Goal: Task Accomplishment & Management: Manage account settings

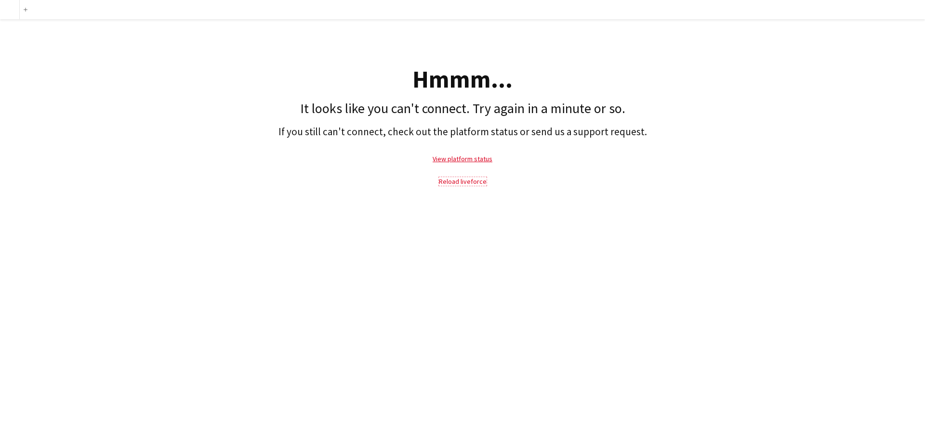
click at [468, 182] on link "Reload liveforce" at bounding box center [463, 181] width 48 height 9
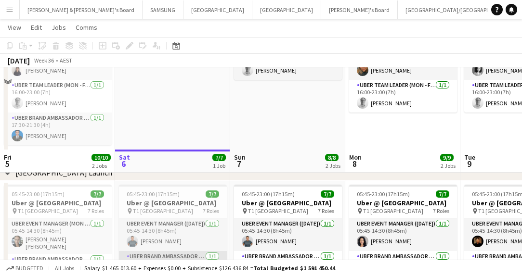
scroll to position [194, 0]
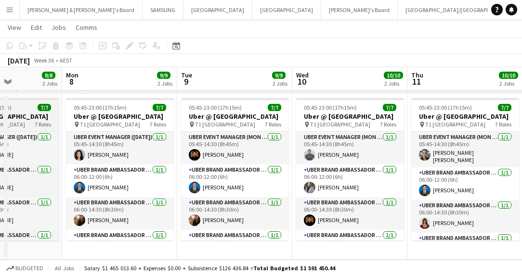
drag, startPoint x: 292, startPoint y: 118, endPoint x: 11, endPoint y: 116, distance: 281.2
click at [9, 116] on app-calendar-viewport "Thu 4 10/10 2 Jobs Fri 5 10/10 2 Jobs Sat 6 7/7 1 Job Sun 7 8/8 2 Jobs Mon 8 9/…" at bounding box center [261, 52] width 522 height 416
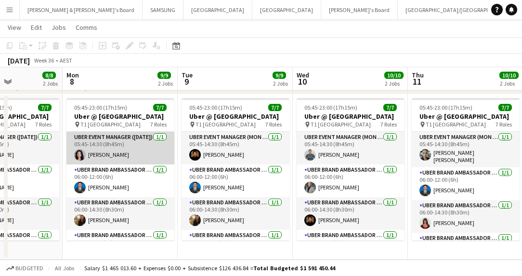
click at [104, 157] on app-card-role "UBER Event Manager ([DATE]) [DATE] 05:45-14:30 (8h45m) [PERSON_NAME]" at bounding box center [120, 148] width 108 height 33
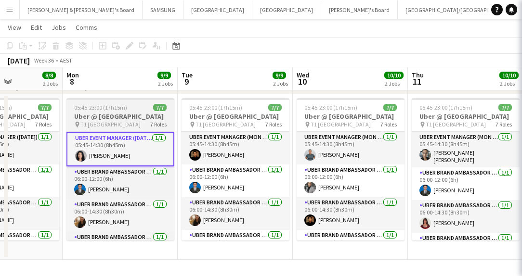
click at [106, 121] on h3 "Uber @ [GEOGRAPHIC_DATA]" at bounding box center [120, 116] width 108 height 9
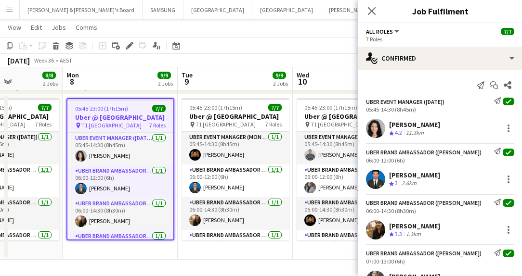
drag, startPoint x: 389, startPoint y: 124, endPoint x: 428, endPoint y: 126, distance: 39.1
click at [428, 126] on div "[PERSON_NAME] Crew rating 4.2 11.3km" at bounding box center [440, 128] width 164 height 19
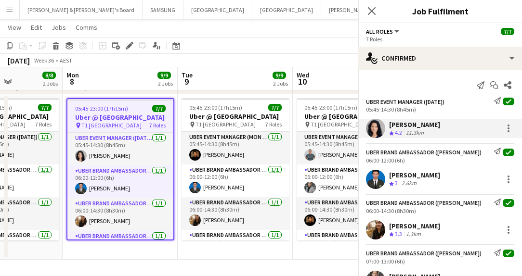
copy div "[PERSON_NAME]"
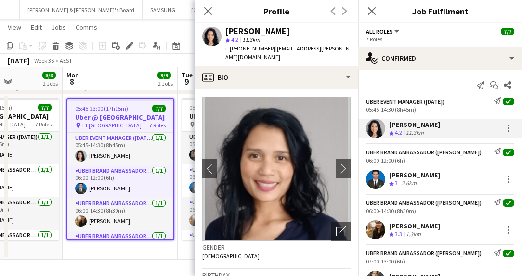
drag, startPoint x: 389, startPoint y: 175, endPoint x: 443, endPoint y: 179, distance: 54.1
click at [443, 179] on div "[PERSON_NAME] Crew rating 3 2.6km" at bounding box center [440, 179] width 164 height 19
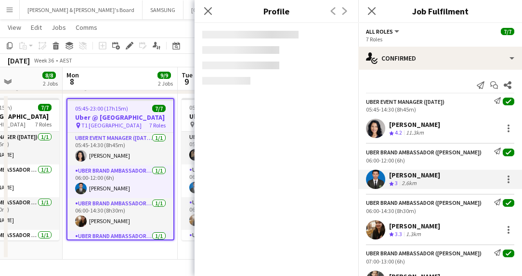
copy div "[PERSON_NAME]"
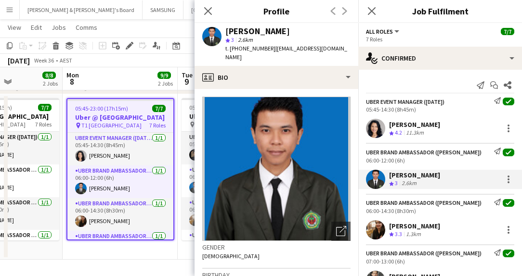
drag, startPoint x: 390, startPoint y: 223, endPoint x: 439, endPoint y: 229, distance: 49.4
click at [439, 229] on div "[PERSON_NAME] Crew rating 3.3 1.3km" at bounding box center [440, 230] width 164 height 19
copy div "[PERSON_NAME]"
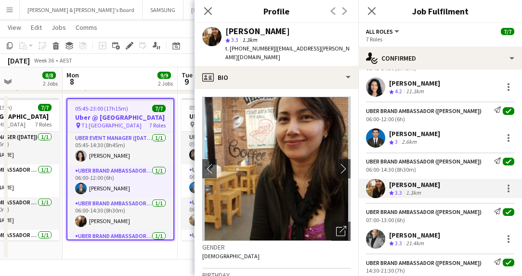
scroll to position [60, 0]
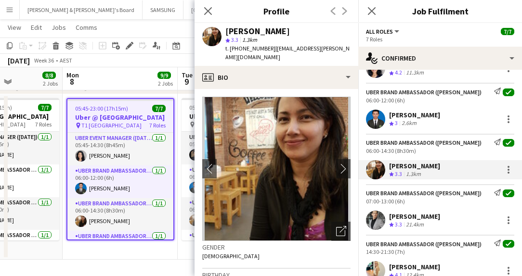
drag, startPoint x: 395, startPoint y: 217, endPoint x: 440, endPoint y: 220, distance: 44.4
click at [440, 220] on div "[PERSON_NAME] Crew rating 3.3 21.4km" at bounding box center [440, 220] width 164 height 19
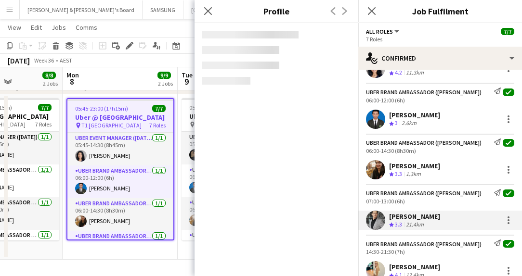
copy div "[PERSON_NAME]"
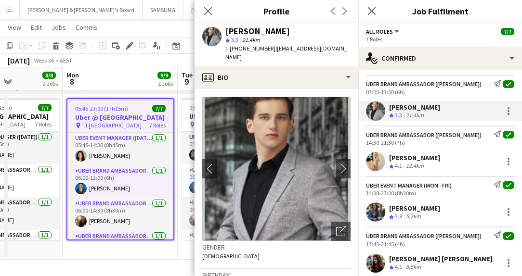
scroll to position [181, 0]
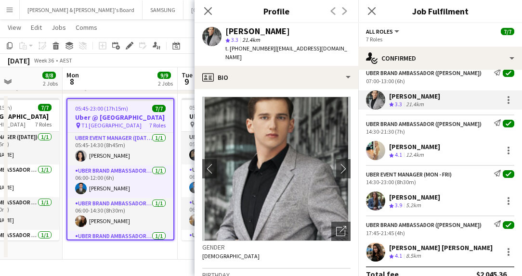
drag, startPoint x: 389, startPoint y: 146, endPoint x: 429, endPoint y: 150, distance: 40.2
click at [429, 150] on div "[PERSON_NAME] Crew rating 4.1 12.4km" at bounding box center [440, 150] width 164 height 19
copy div "[PERSON_NAME]"
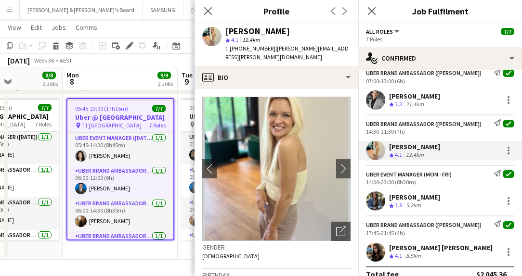
drag, startPoint x: 390, startPoint y: 195, endPoint x: 462, endPoint y: 201, distance: 72.5
click at [462, 201] on div "[PERSON_NAME] Crew rating 3.9 5.2km" at bounding box center [440, 201] width 164 height 19
copy div "[PERSON_NAME]"
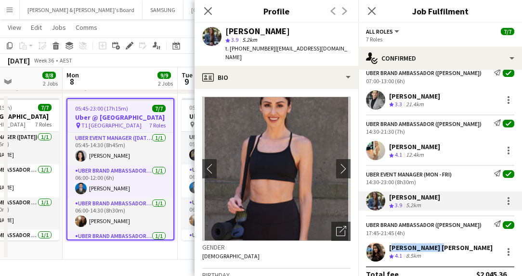
drag, startPoint x: 392, startPoint y: 247, endPoint x: 437, endPoint y: 252, distance: 45.6
click at [437, 252] on div "[PERSON_NAME] [PERSON_NAME] Crew rating 4.1 8.5km" at bounding box center [440, 252] width 164 height 19
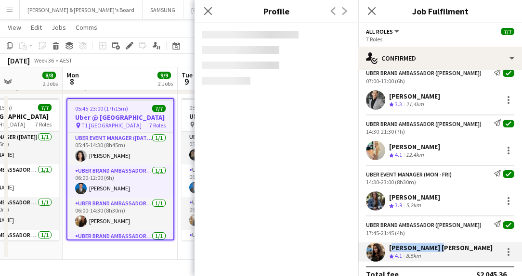
copy div "[PERSON_NAME] [PERSON_NAME]"
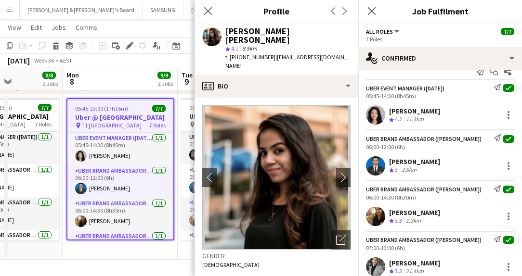
scroll to position [0, 0]
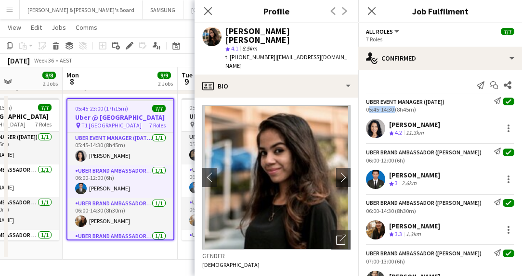
drag, startPoint x: 365, startPoint y: 111, endPoint x: 393, endPoint y: 111, distance: 27.9
click at [393, 111] on div "UBER Event Manager ([DATE]) Send notification check 05:45-14:30 (8h45m)" at bounding box center [440, 105] width 164 height 16
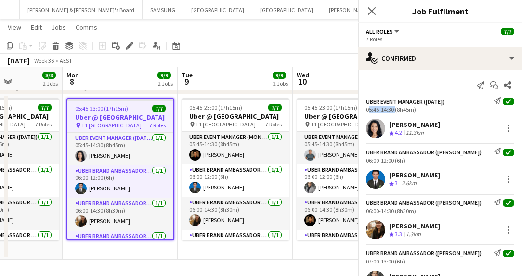
copy div "05:45-14:30"
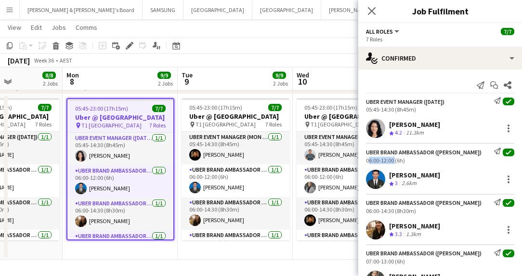
drag, startPoint x: 367, startPoint y: 159, endPoint x: 393, endPoint y: 162, distance: 26.2
click at [393, 162] on div "UBER Brand Ambassador ([PERSON_NAME]) Send notification check 06:00-12:00 (6h)" at bounding box center [440, 156] width 164 height 16
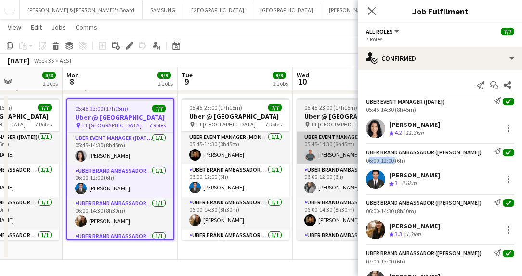
copy div "06:00-12:00"
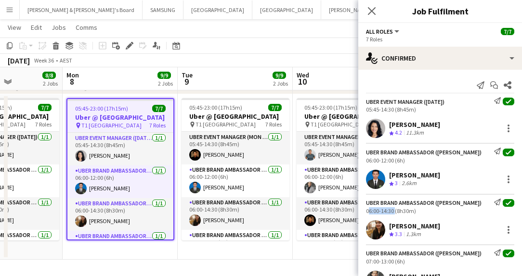
drag, startPoint x: 365, startPoint y: 210, endPoint x: 393, endPoint y: 210, distance: 27.9
click at [393, 210] on div "UBER Brand Ambassador ([PERSON_NAME]) Send notification check 06:00-14:30 (8h30…" at bounding box center [440, 207] width 164 height 16
copy div "06:00-14:30"
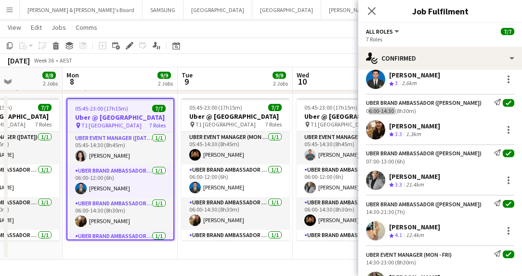
scroll to position [120, 0]
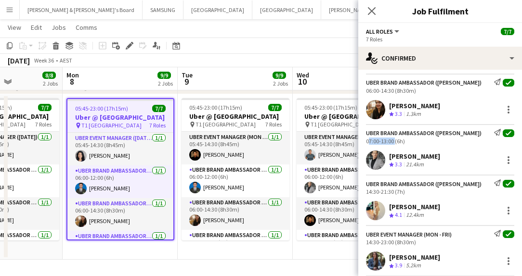
drag, startPoint x: 364, startPoint y: 139, endPoint x: 394, endPoint y: 143, distance: 30.6
click at [394, 143] on div "UBER Brand Ambassador ([PERSON_NAME]) Send notification check 07:00-13:00 (6h)" at bounding box center [440, 137] width 164 height 16
drag, startPoint x: 366, startPoint y: 194, endPoint x: 393, endPoint y: 192, distance: 26.6
click at [393, 192] on div "14:30-21:30 (7h)" at bounding box center [440, 191] width 148 height 7
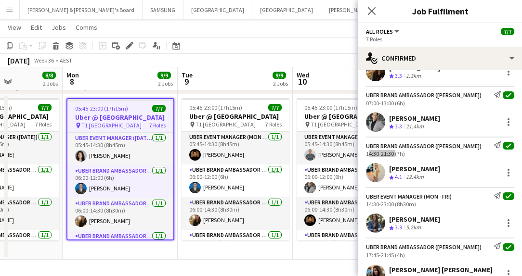
scroll to position [194, 0]
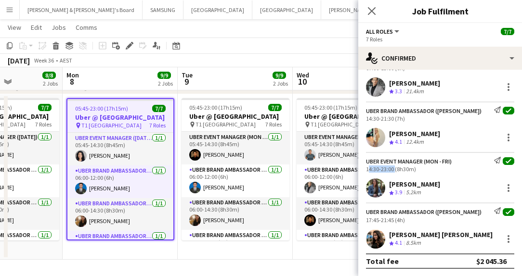
drag, startPoint x: 366, startPoint y: 170, endPoint x: 393, endPoint y: 171, distance: 27.0
click at [393, 171] on div "14:30-23:00 (8h30m)" at bounding box center [440, 169] width 148 height 7
drag, startPoint x: 365, startPoint y: 221, endPoint x: 392, endPoint y: 222, distance: 28.0
click at [392, 222] on div "UBER Brand Ambassador ([PERSON_NAME]) Send notification check 17:45-21:45 (4h)" at bounding box center [440, 216] width 164 height 16
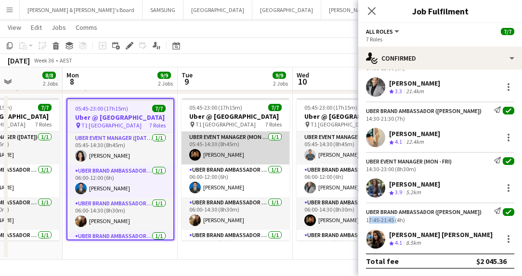
click at [224, 158] on app-card-role "UBER Event Manager (Mon - Fri) [DATE] 05:45-14:30 (8h45m) [PERSON_NAME]" at bounding box center [236, 148] width 108 height 33
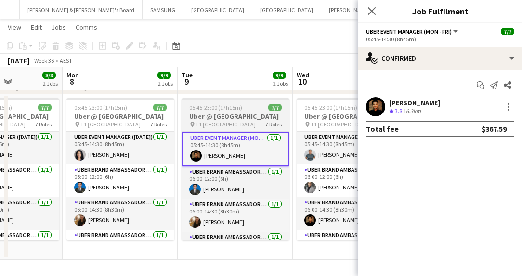
click at [221, 128] on span "T1 [GEOGRAPHIC_DATA]" at bounding box center [226, 124] width 60 height 7
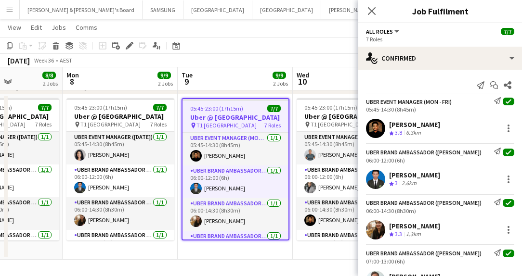
drag, startPoint x: 387, startPoint y: 126, endPoint x: 443, endPoint y: 121, distance: 55.6
click at [443, 121] on div "[PERSON_NAME] Crew rating 3.8 6.3km" at bounding box center [440, 128] width 164 height 19
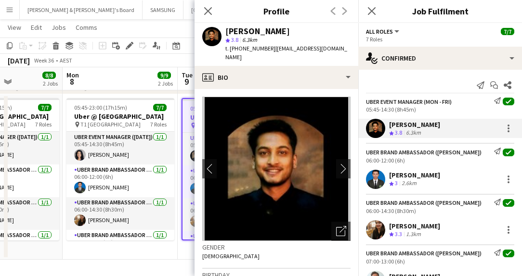
drag, startPoint x: 389, startPoint y: 173, endPoint x: 441, endPoint y: 174, distance: 52.0
click at [441, 174] on div "[PERSON_NAME] Crew rating 3 2.6km" at bounding box center [440, 179] width 164 height 19
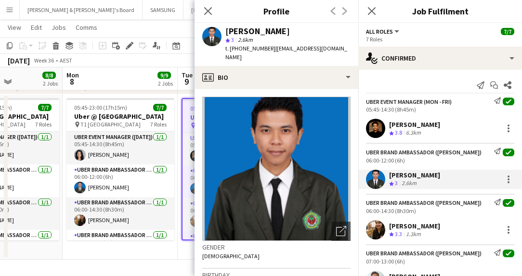
drag, startPoint x: 391, startPoint y: 227, endPoint x: 436, endPoint y: 225, distance: 45.3
click at [436, 225] on div "[PERSON_NAME] Crew rating 3.3 1.3km" at bounding box center [440, 230] width 164 height 19
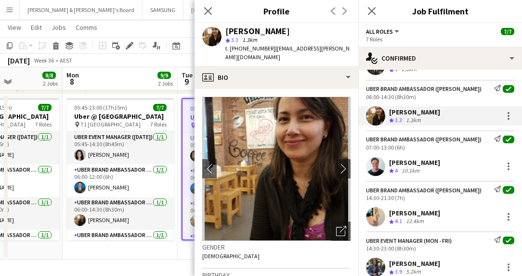
scroll to position [120, 0]
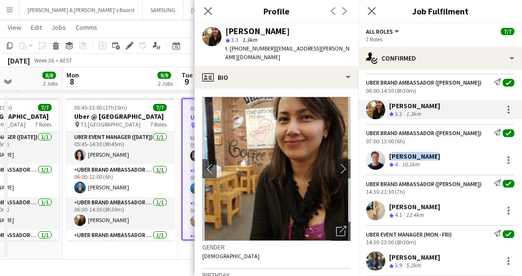
drag, startPoint x: 390, startPoint y: 156, endPoint x: 426, endPoint y: 156, distance: 36.6
click at [426, 156] on div "[PERSON_NAME] Crew rating 4 10.1km" at bounding box center [440, 160] width 164 height 19
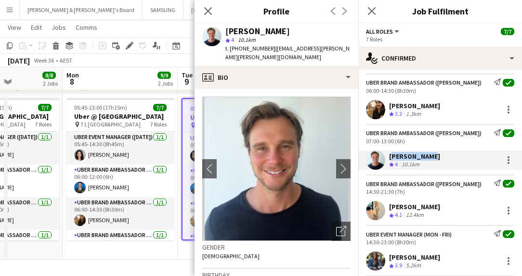
drag, startPoint x: 389, startPoint y: 205, endPoint x: 450, endPoint y: 209, distance: 61.3
click at [450, 209] on div "[PERSON_NAME] Crew rating 4.1 12.4km" at bounding box center [440, 210] width 164 height 19
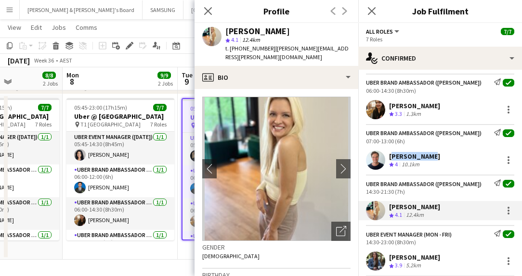
drag, startPoint x: 390, startPoint y: 258, endPoint x: 445, endPoint y: 259, distance: 54.9
click at [440, 259] on div "[PERSON_NAME]" at bounding box center [414, 257] width 51 height 9
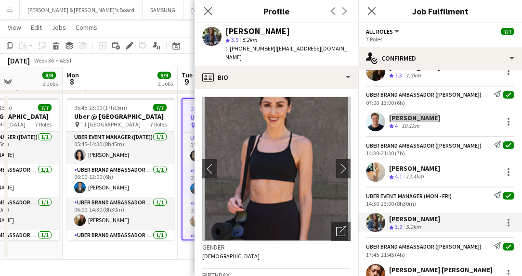
scroll to position [194, 0]
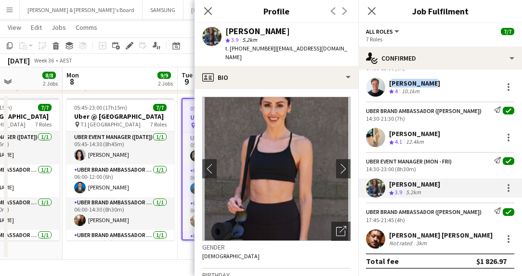
drag, startPoint x: 390, startPoint y: 234, endPoint x: 479, endPoint y: 238, distance: 88.7
click at [479, 238] on div "[PERSON_NAME] [PERSON_NAME] Not rated 3km" at bounding box center [440, 239] width 164 height 19
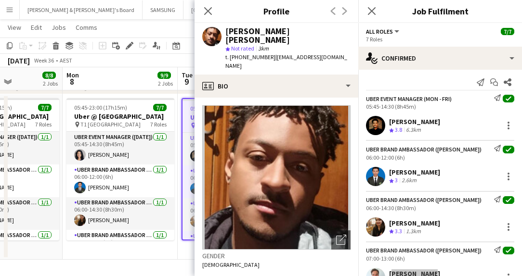
scroll to position [0, 0]
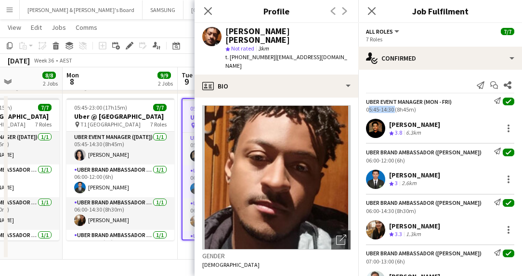
drag, startPoint x: 366, startPoint y: 110, endPoint x: 392, endPoint y: 112, distance: 26.5
click at [392, 112] on div "05:45-14:30 (8h45m)" at bounding box center [440, 109] width 148 height 7
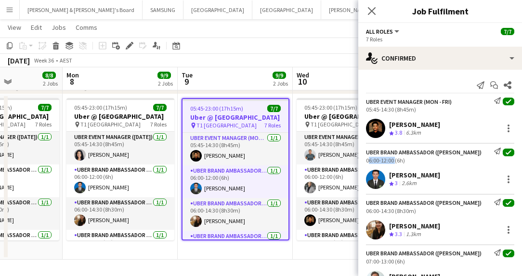
drag, startPoint x: 365, startPoint y: 161, endPoint x: 394, endPoint y: 163, distance: 29.4
click at [394, 163] on div "UBER Brand Ambassador ([PERSON_NAME]) Send notification check 06:00-12:00 (6h)" at bounding box center [440, 156] width 164 height 16
drag, startPoint x: 365, startPoint y: 210, endPoint x: 393, endPoint y: 211, distance: 27.9
click at [393, 211] on div "UBER Brand Ambassador ([PERSON_NAME]) Send notification check 06:00-14:30 (8h30…" at bounding box center [440, 207] width 164 height 16
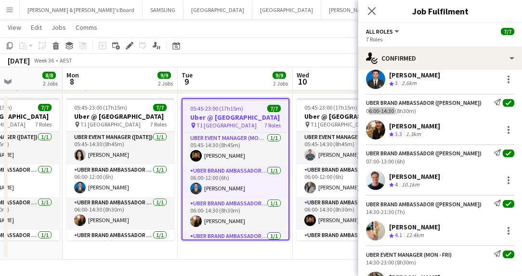
scroll to position [120, 0]
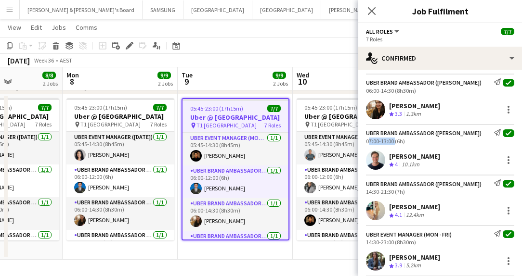
drag, startPoint x: 363, startPoint y: 142, endPoint x: 393, endPoint y: 145, distance: 30.0
click at [393, 145] on div "UBER Brand Ambassador ([PERSON_NAME]) Send notification check 07:00-13:00 (6h) …" at bounding box center [440, 147] width 164 height 46
click at [368, 192] on div "14:30-21:30 (7h)" at bounding box center [440, 191] width 148 height 7
drag, startPoint x: 366, startPoint y: 191, endPoint x: 393, endPoint y: 194, distance: 27.1
click at [393, 194] on div "14:30-21:30 (7h)" at bounding box center [440, 191] width 148 height 7
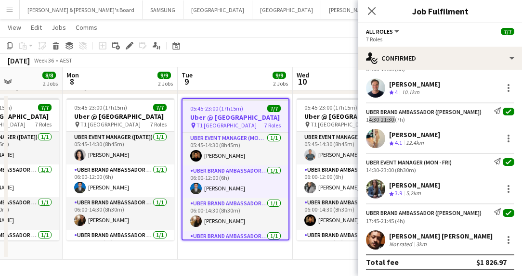
scroll to position [194, 0]
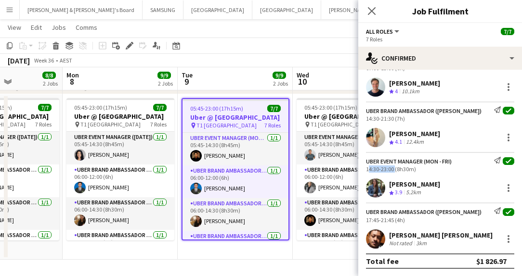
drag, startPoint x: 365, startPoint y: 170, endPoint x: 393, endPoint y: 170, distance: 28.9
click at [393, 170] on div "UBER Event Manager (Mon - Fri) Send notification check 14:30-23:00 (8h30m)" at bounding box center [440, 165] width 164 height 16
drag, startPoint x: 365, startPoint y: 221, endPoint x: 393, endPoint y: 221, distance: 27.4
click at [393, 221] on div "UBER Brand Ambassador ([PERSON_NAME]) Send notification check 17:45-21:45 (4h)" at bounding box center [440, 216] width 164 height 16
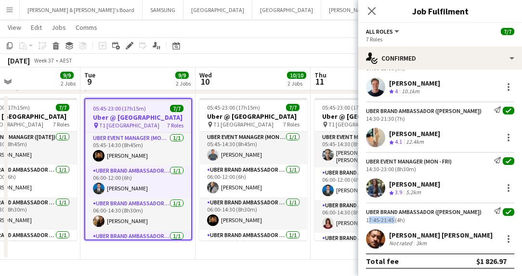
drag, startPoint x: 268, startPoint y: 159, endPoint x: 170, endPoint y: 159, distance: 98.2
click at [170, 159] on app-calendar-viewport "Fri 5 10/10 2 Jobs Sat 6 7/7 1 Job Sun 7 8/8 2 Jobs Mon 8 9/9 2 Jobs Tue 9 9/9 …" at bounding box center [261, 52] width 522 height 416
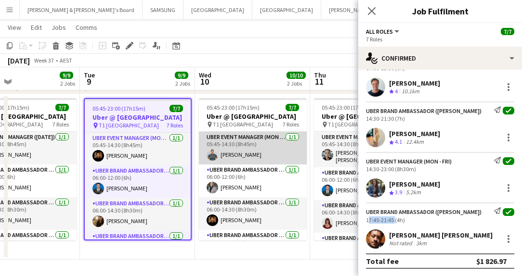
click at [235, 160] on app-card-role "UBER Event Manager (Mon - Fri) [DATE] 05:45-14:30 (8h45m) [PERSON_NAME]" at bounding box center [253, 148] width 108 height 33
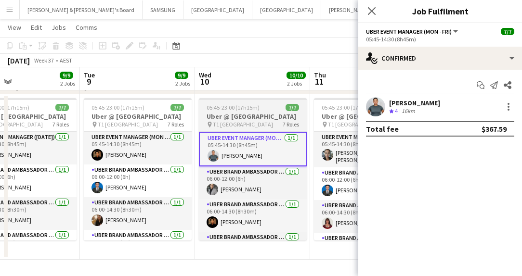
click at [235, 128] on span "T1 [GEOGRAPHIC_DATA]" at bounding box center [243, 124] width 60 height 7
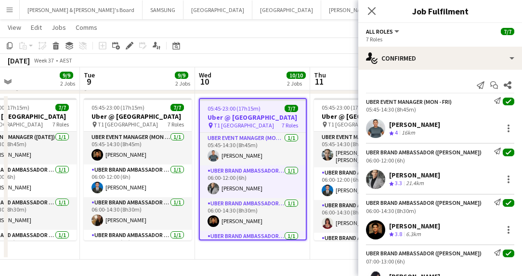
drag, startPoint x: 389, startPoint y: 123, endPoint x: 444, endPoint y: 128, distance: 55.1
click at [444, 128] on div "[PERSON_NAME] Crew rating 4 16km" at bounding box center [440, 128] width 164 height 19
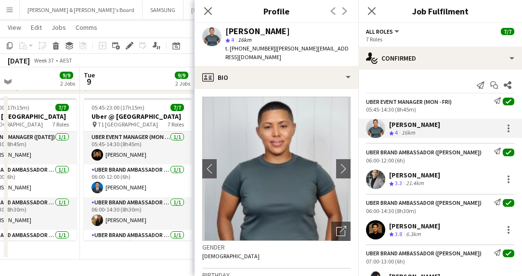
drag, startPoint x: 390, startPoint y: 172, endPoint x: 452, endPoint y: 174, distance: 62.1
click at [452, 174] on div "[PERSON_NAME] Crew rating 3.3 21.4km" at bounding box center [440, 179] width 164 height 19
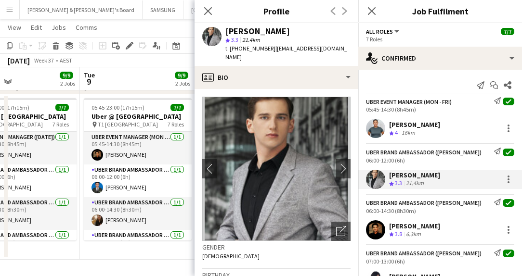
drag, startPoint x: 389, startPoint y: 225, endPoint x: 456, endPoint y: 228, distance: 67.5
click at [456, 228] on div "[PERSON_NAME] Crew rating 3.8 6.3km" at bounding box center [440, 230] width 164 height 19
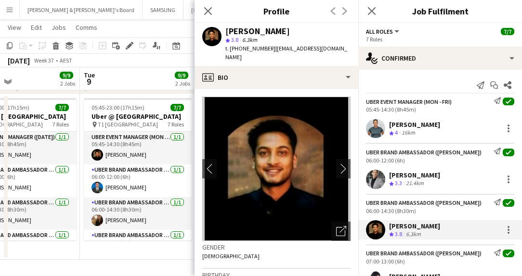
scroll to position [120, 0]
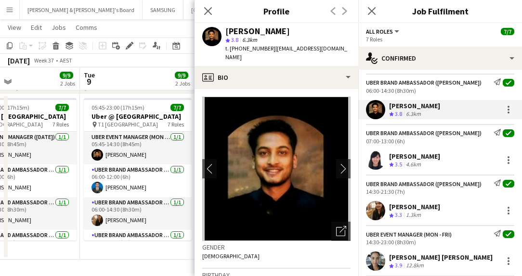
drag, startPoint x: 389, startPoint y: 157, endPoint x: 434, endPoint y: 159, distance: 45.8
click at [434, 159] on div "[PERSON_NAME] Crew rating 3.5 4.6km" at bounding box center [440, 160] width 164 height 19
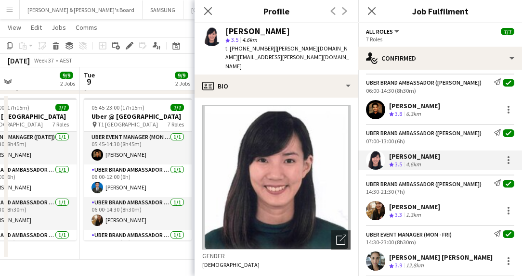
drag, startPoint x: 391, startPoint y: 205, endPoint x: 437, endPoint y: 208, distance: 46.8
click at [437, 208] on div "[PERSON_NAME] Crew rating 3.3 1.3km" at bounding box center [440, 210] width 164 height 19
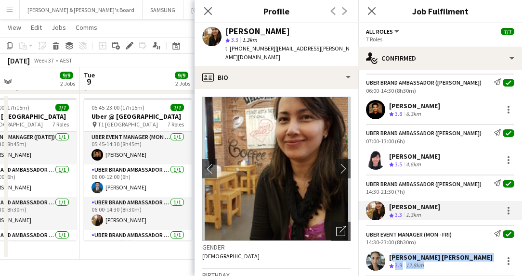
drag, startPoint x: 389, startPoint y: 258, endPoint x: 490, endPoint y: 261, distance: 101.2
click at [490, 261] on div "[PERSON_NAME] [PERSON_NAME] Crew rating 3.9 12.8km" at bounding box center [440, 261] width 164 height 19
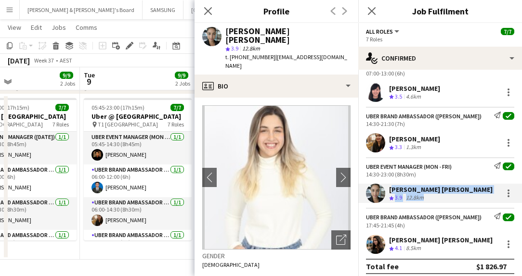
scroll to position [194, 0]
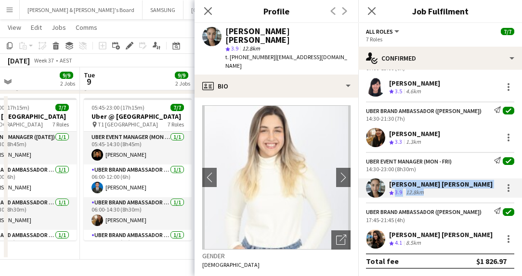
click at [390, 177] on div "UBER Event Manager (Mon - Fri) Send notification check 14:30-23:00 (8h30m) [PER…" at bounding box center [440, 175] width 164 height 46
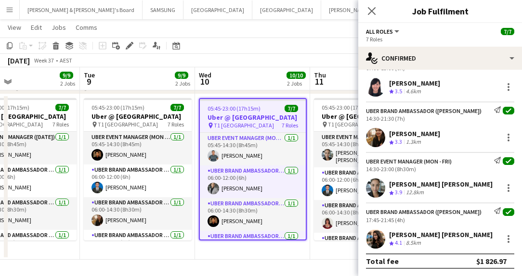
drag, startPoint x: 390, startPoint y: 182, endPoint x: 485, endPoint y: 186, distance: 95.4
click at [485, 186] on div "[PERSON_NAME] [PERSON_NAME]" at bounding box center [441, 184] width 104 height 9
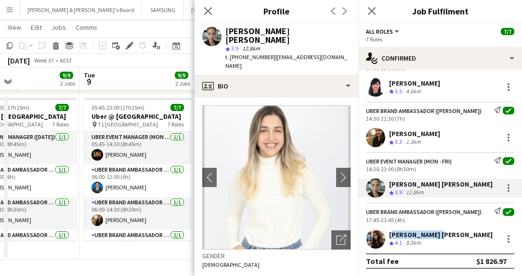
drag, startPoint x: 392, startPoint y: 233, endPoint x: 436, endPoint y: 235, distance: 43.4
click at [436, 235] on div "[PERSON_NAME] [PERSON_NAME] Crew rating 4.1 8.5km" at bounding box center [440, 239] width 164 height 19
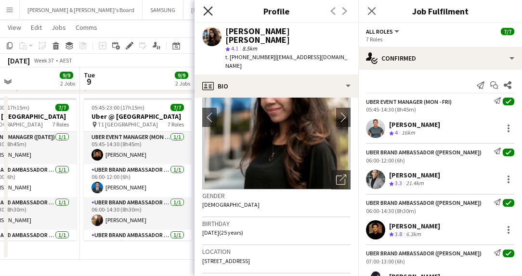
click at [209, 11] on icon "Close pop-in" at bounding box center [207, 10] width 9 height 9
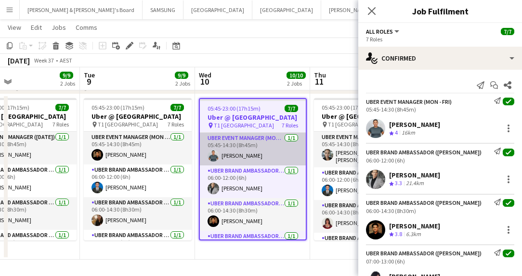
click at [242, 157] on app-card-role "UBER Event Manager (Mon - Fri) [DATE] 05:45-14:30 (8h45m) [PERSON_NAME]" at bounding box center [253, 149] width 106 height 33
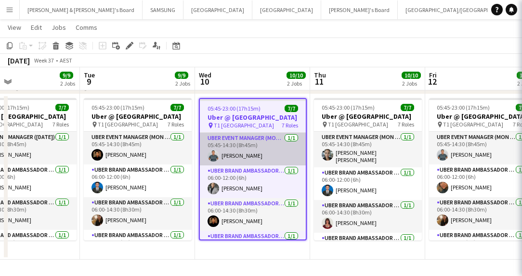
scroll to position [0, 381]
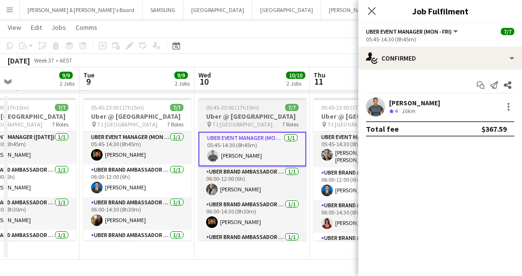
click at [237, 128] on span "T1 [GEOGRAPHIC_DATA]" at bounding box center [242, 124] width 60 height 7
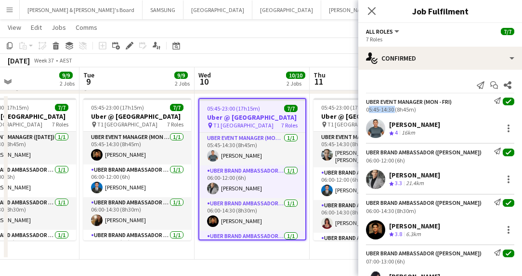
drag, startPoint x: 364, startPoint y: 108, endPoint x: 393, endPoint y: 111, distance: 29.5
click at [393, 111] on div "UBER Event Manager (Mon - Fri) Send notification check 05:45-14:30 (8h45m)" at bounding box center [440, 105] width 164 height 16
drag, startPoint x: 365, startPoint y: 161, endPoint x: 393, endPoint y: 161, distance: 28.4
click at [393, 161] on div "UBER Brand Ambassador ([PERSON_NAME]) Send notification check 06:00-12:00 (6h)" at bounding box center [440, 156] width 164 height 16
drag, startPoint x: 366, startPoint y: 210, endPoint x: 393, endPoint y: 212, distance: 26.6
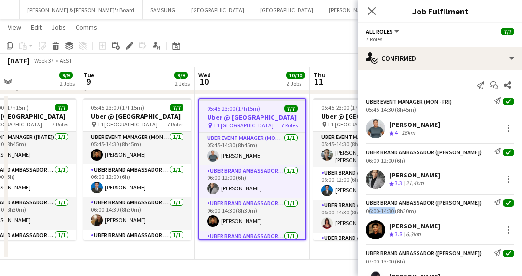
click at [393, 212] on div "06:00-14:30 (8h30m)" at bounding box center [440, 211] width 148 height 7
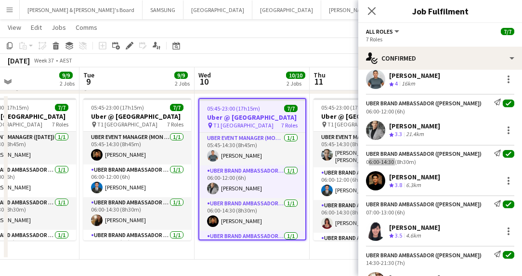
scroll to position [120, 0]
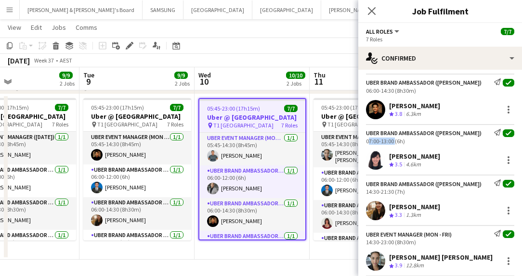
drag, startPoint x: 365, startPoint y: 140, endPoint x: 392, endPoint y: 140, distance: 27.0
click at [392, 140] on div "UBER Brand Ambassador ([PERSON_NAME]) Send notification check 07:00-13:00 (6h)" at bounding box center [440, 137] width 164 height 16
drag, startPoint x: 364, startPoint y: 191, endPoint x: 394, endPoint y: 194, distance: 30.5
click at [394, 194] on div "UBER Brand Ambassador ([PERSON_NAME]) Send notification check 14:30-21:30 (7h)" at bounding box center [440, 188] width 164 height 16
drag, startPoint x: 365, startPoint y: 243, endPoint x: 393, endPoint y: 244, distance: 28.9
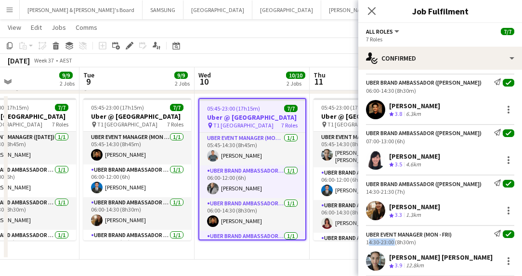
click at [393, 244] on div "UBER Event Manager (Mon - Fri) Send notification check 14:30-23:00 (8h30m)" at bounding box center [440, 238] width 164 height 16
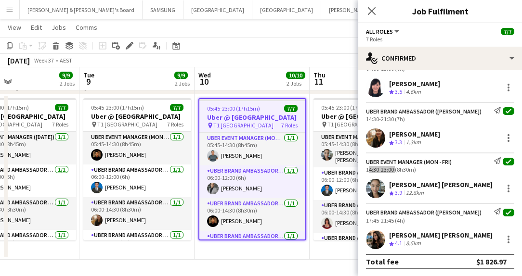
scroll to position [194, 0]
drag, startPoint x: 364, startPoint y: 220, endPoint x: 392, endPoint y: 222, distance: 28.5
click at [392, 222] on div "UBER Brand Ambassador ([PERSON_NAME]) Send notification check 17:45-21:45 (4h)" at bounding box center [440, 216] width 164 height 16
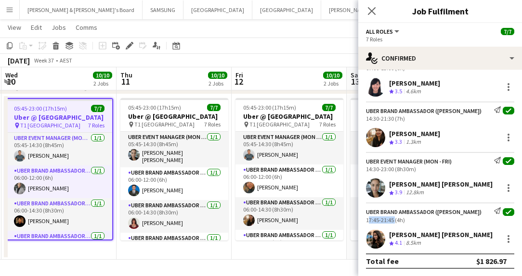
scroll to position [0, 345]
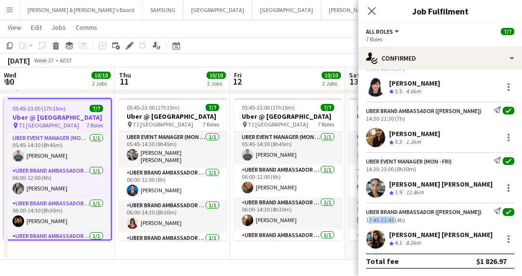
drag, startPoint x: 257, startPoint y: 158, endPoint x: 63, endPoint y: 154, distance: 194.6
click at [63, 154] on app-calendar-viewport "Sun 7 8/8 2 Jobs Mon 8 9/9 2 Jobs Tue 9 9/9 2 Jobs Wed 10 10/10 2 Jobs Thu 11 1…" at bounding box center [261, 52] width 522 height 416
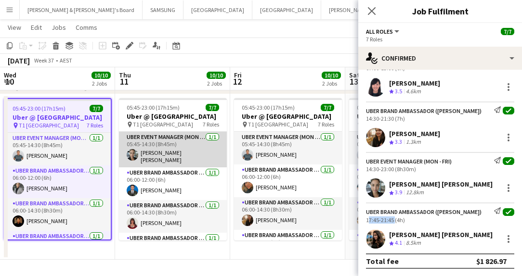
click at [139, 147] on app-card-role "UBER Event Manager (Mon - Fri) [DATE] 05:45-14:30 (8h45m) [PERSON_NAME] [PERSON…" at bounding box center [173, 150] width 108 height 36
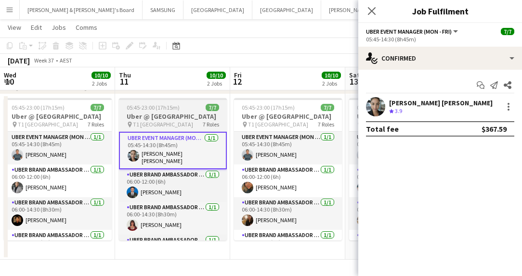
click at [145, 121] on h3 "Uber @ [GEOGRAPHIC_DATA]" at bounding box center [173, 116] width 108 height 9
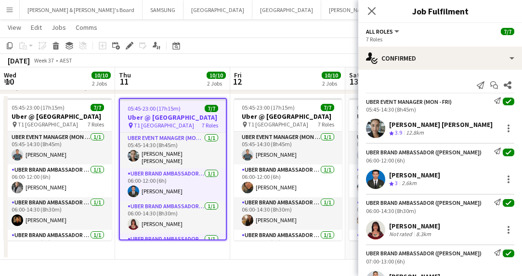
drag, startPoint x: 385, startPoint y: 121, endPoint x: 486, endPoint y: 126, distance: 100.7
click at [486, 126] on div "[PERSON_NAME] [PERSON_NAME] Crew rating 3.9 12.8km" at bounding box center [440, 128] width 164 height 19
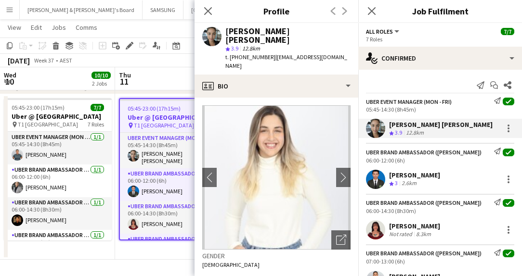
drag, startPoint x: 389, startPoint y: 174, endPoint x: 441, endPoint y: 178, distance: 51.6
click at [441, 178] on div "[PERSON_NAME] Crew rating 3 2.6km" at bounding box center [440, 179] width 164 height 19
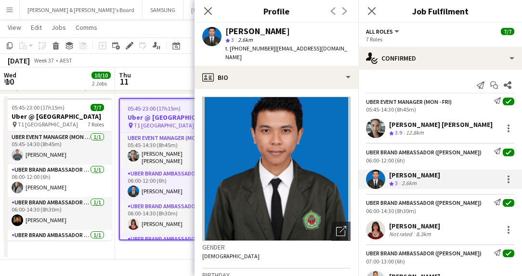
drag, startPoint x: 389, startPoint y: 225, endPoint x: 434, endPoint y: 227, distance: 45.3
click at [434, 227] on div "[PERSON_NAME] Not rated 8.3km" at bounding box center [440, 230] width 164 height 19
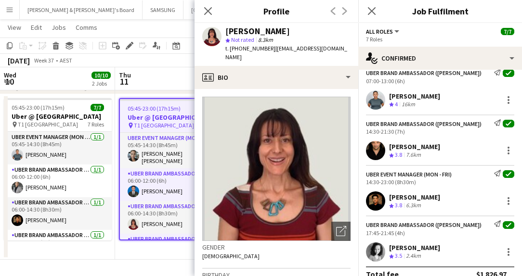
scroll to position [120, 0]
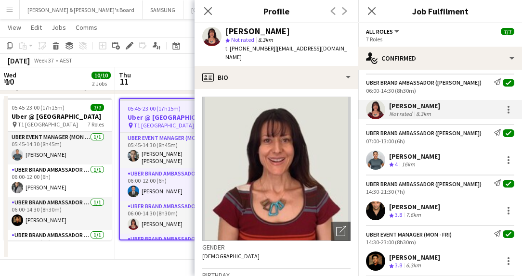
drag, startPoint x: 389, startPoint y: 153, endPoint x: 431, endPoint y: 155, distance: 42.4
click at [431, 155] on div "[PERSON_NAME] Crew rating 4 16km" at bounding box center [440, 160] width 164 height 19
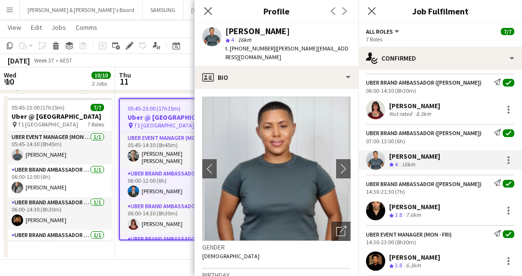
drag, startPoint x: 388, startPoint y: 207, endPoint x: 458, endPoint y: 208, distance: 70.3
click at [458, 208] on div "[PERSON_NAME] Crew rating 3.8 7.6km" at bounding box center [440, 210] width 164 height 19
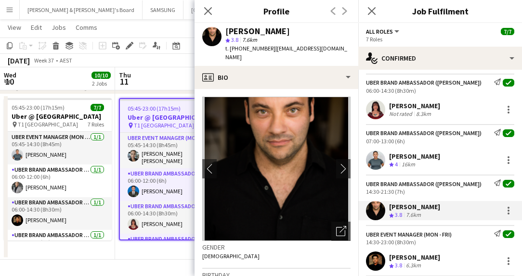
drag, startPoint x: 390, startPoint y: 257, endPoint x: 447, endPoint y: 256, distance: 57.3
click at [447, 256] on div "[PERSON_NAME] Crew rating 3.8 6.3km" at bounding box center [440, 261] width 164 height 19
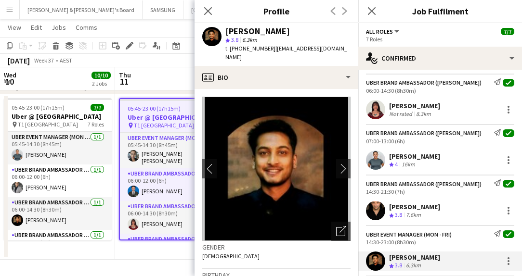
scroll to position [194, 0]
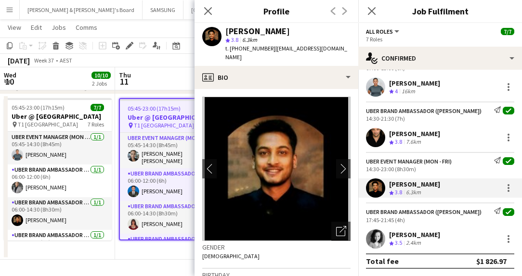
drag, startPoint x: 388, startPoint y: 231, endPoint x: 464, endPoint y: 234, distance: 75.7
click at [464, 234] on div "[PERSON_NAME] Crew rating 3.5 2.4km" at bounding box center [440, 239] width 164 height 19
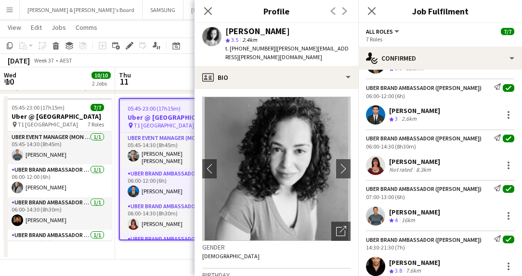
scroll to position [0, 0]
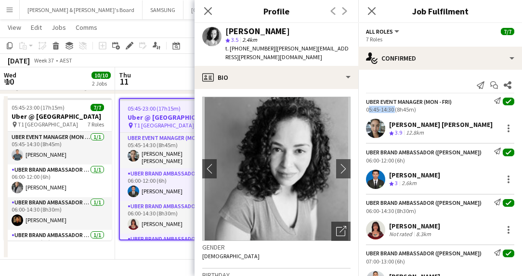
drag, startPoint x: 364, startPoint y: 109, endPoint x: 393, endPoint y: 111, distance: 29.4
click at [393, 111] on div "UBER Event Manager (Mon - Fri) Send notification check 05:45-14:30 (8h45m)" at bounding box center [440, 105] width 164 height 16
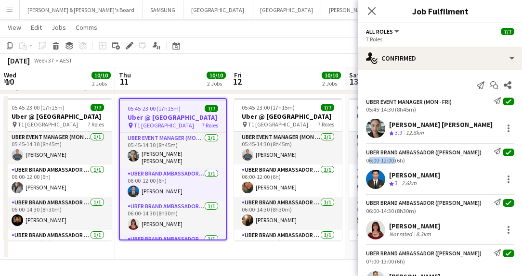
drag, startPoint x: 365, startPoint y: 159, endPoint x: 394, endPoint y: 162, distance: 29.0
click at [394, 162] on div "UBER Brand Ambassador ([PERSON_NAME]) Send notification check 06:00-12:00 (6h)" at bounding box center [440, 156] width 164 height 16
drag, startPoint x: 365, startPoint y: 209, endPoint x: 393, endPoint y: 212, distance: 28.5
click at [393, 212] on div "UBER Brand Ambassador ([PERSON_NAME]) Send notification check 06:00-14:30 (8h30…" at bounding box center [440, 207] width 164 height 16
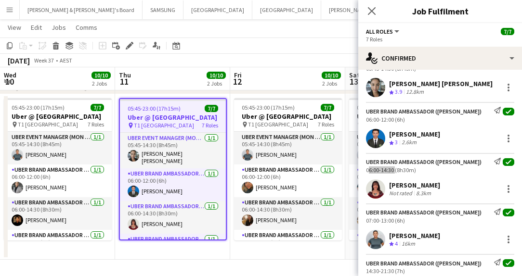
scroll to position [60, 0]
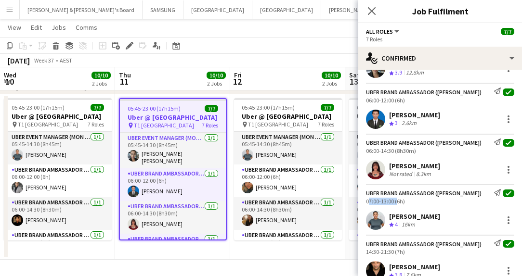
drag, startPoint x: 365, startPoint y: 199, endPoint x: 394, endPoint y: 205, distance: 30.3
click at [394, 205] on div "UBER Brand Ambassador ([PERSON_NAME]) Send notification check 07:00-13:00 (6h)" at bounding box center [440, 197] width 164 height 16
click at [365, 201] on div "UBER Brand Ambassador ([PERSON_NAME]) Send notification check 07:00-13:00 (6h)" at bounding box center [440, 197] width 164 height 16
drag, startPoint x: 365, startPoint y: 202, endPoint x: 393, endPoint y: 203, distance: 28.4
click at [393, 203] on div "UBER Brand Ambassador ([PERSON_NAME]) Send notification check 07:00-13:00 (6h)" at bounding box center [440, 197] width 164 height 16
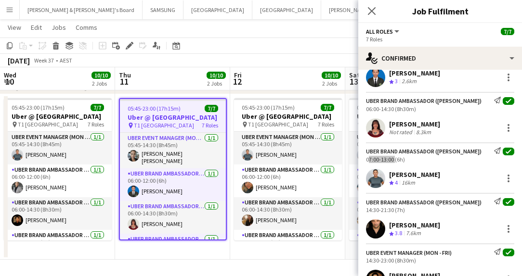
scroll to position [120, 0]
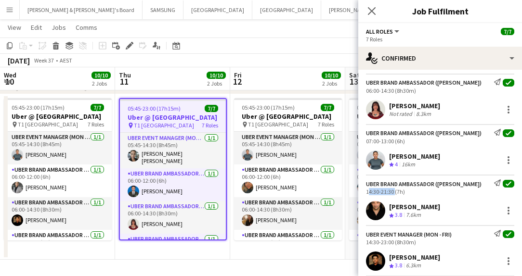
drag, startPoint x: 365, startPoint y: 191, endPoint x: 393, endPoint y: 195, distance: 28.7
click at [393, 195] on div "UBER Brand Ambassador ([PERSON_NAME]) Send notification check 14:30-21:30 (7h)" at bounding box center [440, 188] width 164 height 16
drag, startPoint x: 365, startPoint y: 243, endPoint x: 393, endPoint y: 244, distance: 27.9
click at [393, 244] on div "UBER Event Manager (Mon - Fri) Send notification check 14:30-23:00 (8h30m)" at bounding box center [440, 238] width 164 height 16
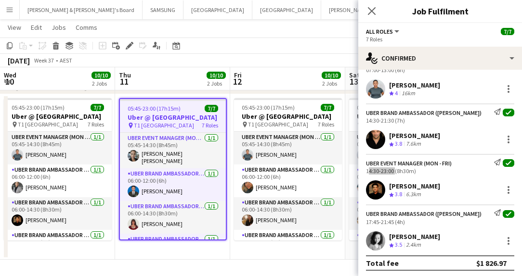
scroll to position [194, 0]
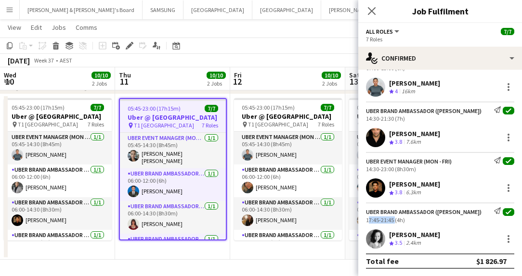
drag, startPoint x: 365, startPoint y: 221, endPoint x: 393, endPoint y: 222, distance: 28.4
click at [393, 222] on div "UBER Brand Ambassador ([PERSON_NAME]) Send notification check 17:45-21:45 (4h)" at bounding box center [440, 216] width 164 height 16
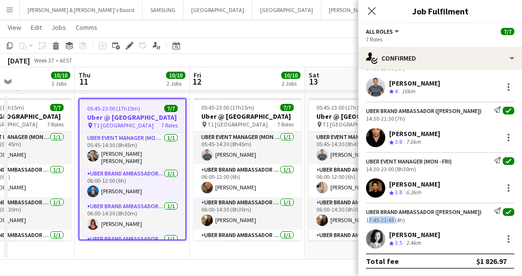
scroll to position [0, 388]
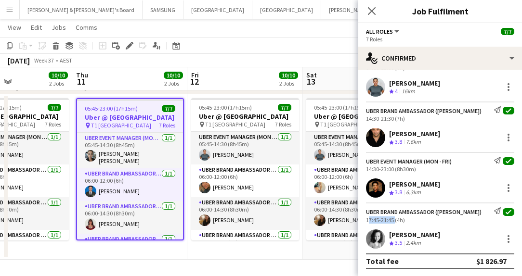
drag, startPoint x: 201, startPoint y: 140, endPoint x: 158, endPoint y: 143, distance: 43.0
click at [158, 143] on app-calendar-viewport "Sun 7 8/8 2 Jobs Mon 8 9/9 2 Jobs Tue 9 9/9 2 Jobs Wed 10 10/10 2 Jobs Thu 11 1…" at bounding box center [261, 52] width 522 height 416
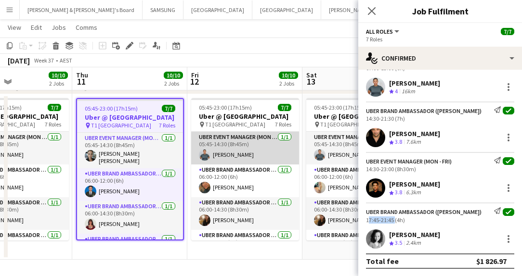
click at [238, 151] on app-card-role "UBER Event Manager (Mon - Fri) [DATE] 05:45-14:30 (8h45m) [PERSON_NAME]" at bounding box center [245, 148] width 108 height 33
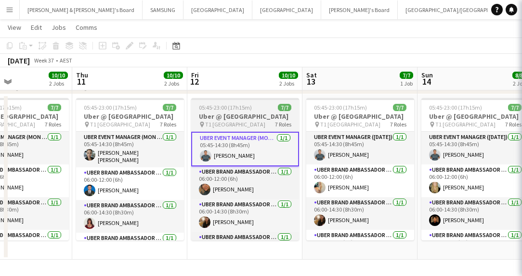
click at [225, 110] on span "05:45-23:00 (17h15m)" at bounding box center [225, 107] width 53 height 7
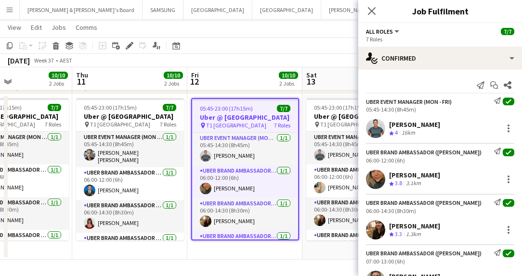
drag, startPoint x: 387, startPoint y: 122, endPoint x: 438, endPoint y: 125, distance: 51.1
click at [438, 125] on div "[PERSON_NAME] Crew rating 4 16km" at bounding box center [440, 128] width 164 height 19
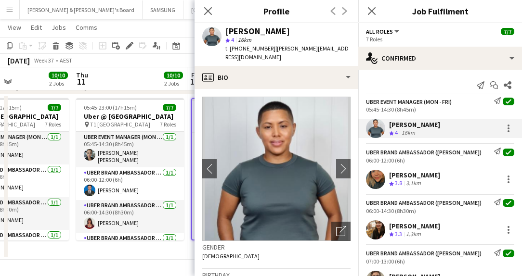
drag, startPoint x: 390, startPoint y: 173, endPoint x: 476, endPoint y: 171, distance: 86.7
click at [476, 171] on div "[PERSON_NAME] Crew rating 3.8 3.1km" at bounding box center [440, 179] width 164 height 19
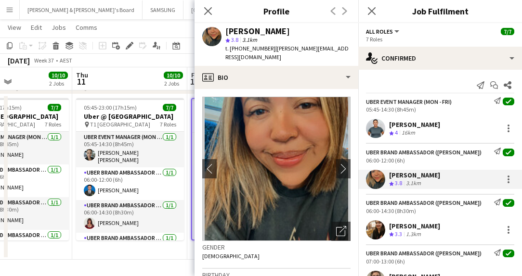
drag, startPoint x: 390, startPoint y: 223, endPoint x: 436, endPoint y: 225, distance: 46.3
click at [436, 225] on div "[PERSON_NAME] Crew rating 3.3 1.3km" at bounding box center [440, 230] width 164 height 19
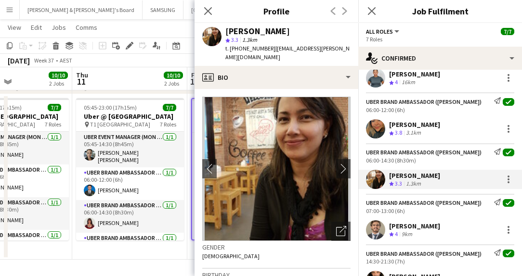
scroll to position [120, 0]
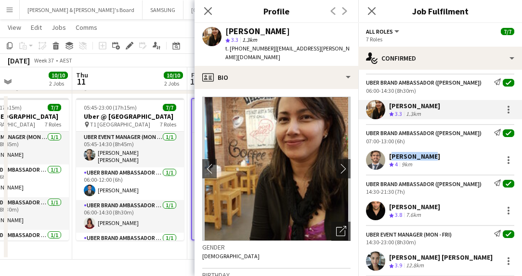
drag, startPoint x: 389, startPoint y: 153, endPoint x: 428, endPoint y: 155, distance: 39.1
click at [428, 155] on div "[PERSON_NAME]" at bounding box center [414, 156] width 51 height 9
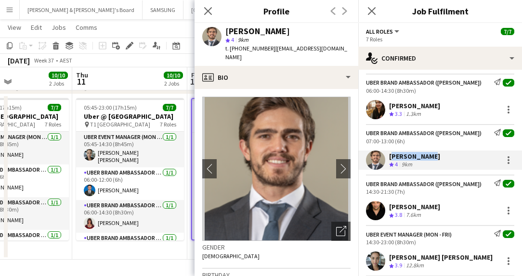
drag, startPoint x: 387, startPoint y: 204, endPoint x: 462, endPoint y: 208, distance: 75.2
click at [462, 208] on div "[PERSON_NAME] Crew rating 3.8 7.6km" at bounding box center [440, 210] width 164 height 19
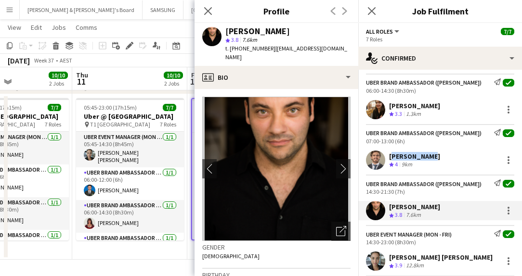
drag, startPoint x: 390, startPoint y: 259, endPoint x: 486, endPoint y: 255, distance: 96.4
click at [486, 255] on div "[PERSON_NAME] [PERSON_NAME] Crew rating 3.9 12.8km" at bounding box center [440, 261] width 164 height 19
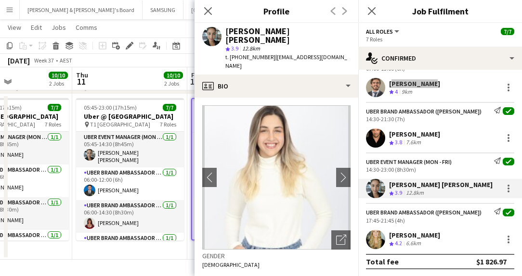
scroll to position [194, 0]
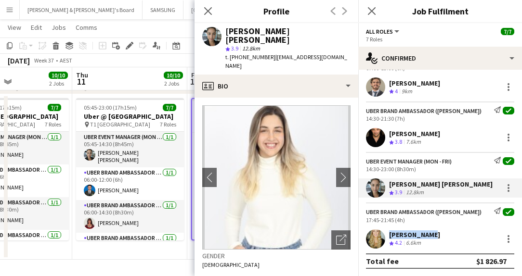
drag, startPoint x: 388, startPoint y: 233, endPoint x: 434, endPoint y: 235, distance: 45.8
click at [434, 235] on div "[PERSON_NAME] Crew rating 4.2 6.6km" at bounding box center [440, 239] width 164 height 19
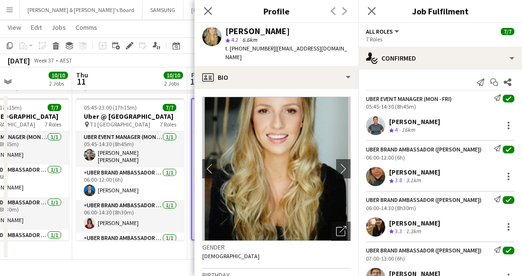
scroll to position [0, 0]
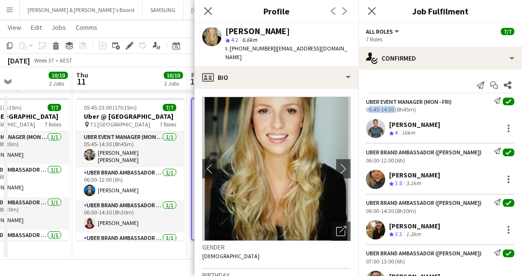
drag, startPoint x: 365, startPoint y: 110, endPoint x: 392, endPoint y: 110, distance: 27.9
click at [392, 110] on div "UBER Event Manager (Mon - Fri) Send notification check 05:45-14:30 (8h45m)" at bounding box center [440, 105] width 164 height 16
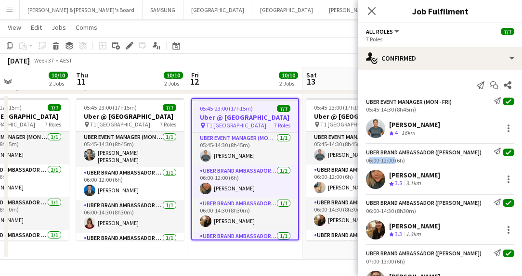
drag, startPoint x: 367, startPoint y: 159, endPoint x: 392, endPoint y: 162, distance: 25.7
click at [392, 162] on div "UBER Brand Ambassador ([PERSON_NAME]) Send notification check 06:00-12:00 (6h)" at bounding box center [440, 156] width 164 height 16
drag, startPoint x: 365, startPoint y: 211, endPoint x: 393, endPoint y: 214, distance: 28.5
click at [393, 214] on div "UBER Brand Ambassador ([PERSON_NAME]) Send notification check 06:00-14:30 (8h30…" at bounding box center [440, 207] width 164 height 16
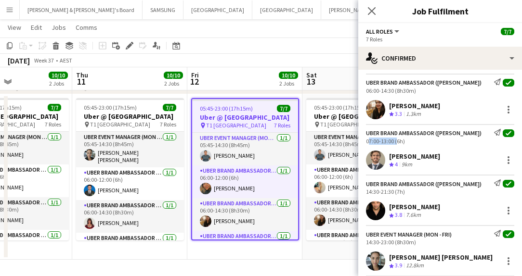
drag, startPoint x: 365, startPoint y: 142, endPoint x: 395, endPoint y: 143, distance: 29.9
click at [395, 143] on div "UBER Brand Ambassador ([PERSON_NAME]) Send notification check 07:00-13:00 (6h)" at bounding box center [440, 137] width 164 height 16
drag, startPoint x: 365, startPoint y: 192, endPoint x: 393, endPoint y: 192, distance: 27.4
click at [393, 192] on div "UBER Brand Ambassador ([PERSON_NAME]) Send notification check 14:30-21:30 (7h)" at bounding box center [440, 188] width 164 height 16
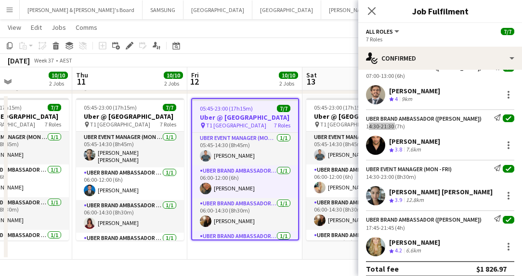
scroll to position [194, 0]
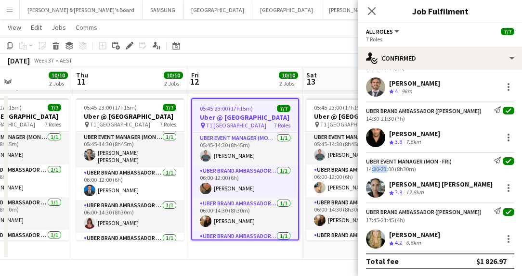
drag, startPoint x: 367, startPoint y: 170, endPoint x: 383, endPoint y: 170, distance: 15.4
click at [383, 170] on div "14:30-23:00 (8h30m)" at bounding box center [440, 169] width 148 height 7
drag, startPoint x: 364, startPoint y: 167, endPoint x: 393, endPoint y: 168, distance: 28.9
click at [393, 168] on div "UBER Event Manager (Mon - Fri) Send notification check 14:30-23:00 (8h30m)" at bounding box center [440, 165] width 164 height 16
drag, startPoint x: 365, startPoint y: 220, endPoint x: 392, endPoint y: 220, distance: 27.5
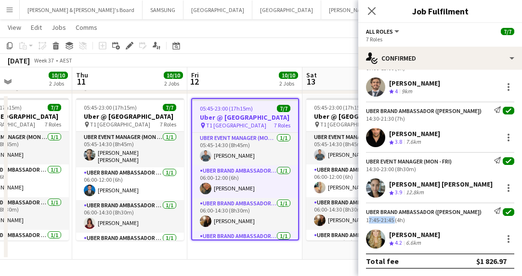
click at [392, 220] on div "UBER Brand Ambassador ([PERSON_NAME]) Send notification check 17:45-21:45 (4h)" at bounding box center [440, 216] width 164 height 16
click at [329, 157] on app-card-role "UBER Event Manager ([DATE]) [DATE] 05:45-14:30 (8h45m) [PERSON_NAME]" at bounding box center [360, 148] width 108 height 33
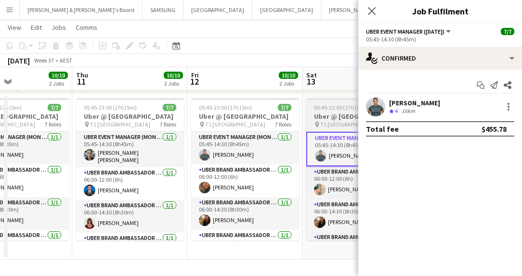
click at [337, 113] on h3 "Uber @ [GEOGRAPHIC_DATA]" at bounding box center [360, 116] width 108 height 9
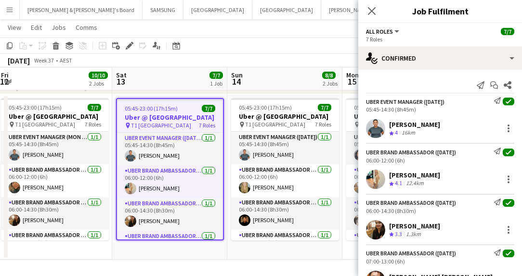
scroll to position [0, 350]
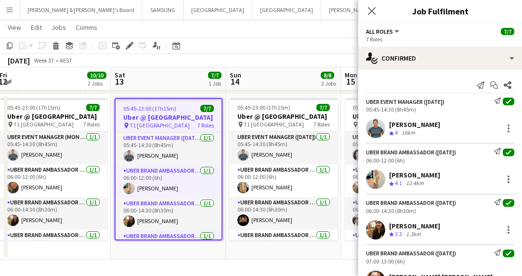
drag, startPoint x: 284, startPoint y: 132, endPoint x: 92, endPoint y: 136, distance: 191.7
click at [92, 136] on app-calendar-viewport "Tue 9 9/9 2 Jobs Wed 10 10/10 2 Jobs Thu 11 10/10 2 Jobs Fri 12 10/10 2 Jobs Sa…" at bounding box center [261, 52] width 522 height 416
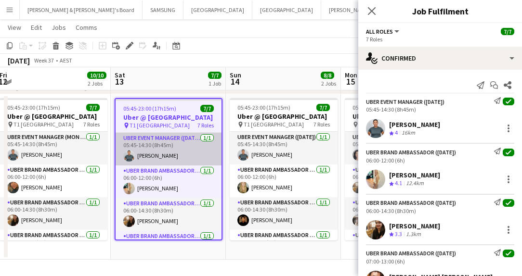
click at [150, 146] on app-card-role "UBER Event Manager ([DATE]) [DATE] 05:45-14:30 (8h45m) [PERSON_NAME]" at bounding box center [169, 149] width 106 height 33
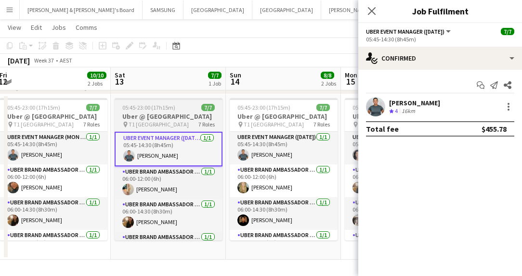
click at [158, 121] on h3 "Uber @ [GEOGRAPHIC_DATA]" at bounding box center [169, 116] width 108 height 9
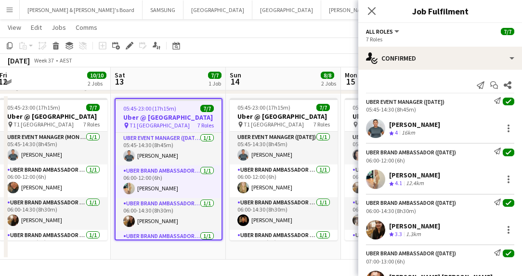
drag, startPoint x: 387, startPoint y: 119, endPoint x: 433, endPoint y: 122, distance: 46.3
click at [433, 122] on div "[PERSON_NAME] Crew rating 4 16km" at bounding box center [440, 128] width 164 height 19
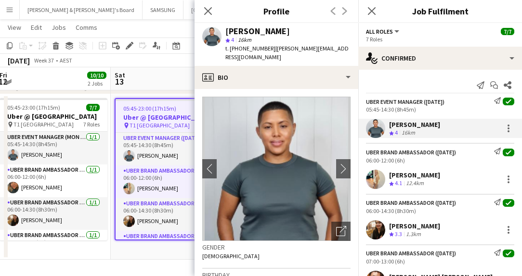
drag, startPoint x: 389, startPoint y: 171, endPoint x: 436, endPoint y: 172, distance: 47.2
click at [436, 172] on div "[PERSON_NAME] Crew rating 4.1 12.4km" at bounding box center [440, 179] width 164 height 19
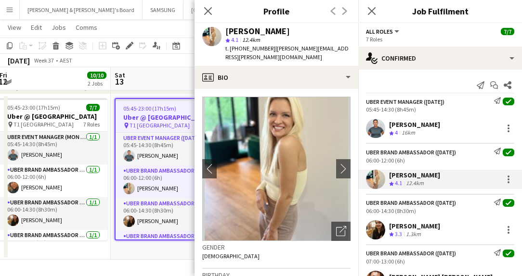
drag, startPoint x: 388, startPoint y: 222, endPoint x: 436, endPoint y: 225, distance: 47.8
click at [436, 225] on div "[PERSON_NAME] Crew rating 3.3 1.3km" at bounding box center [440, 230] width 164 height 19
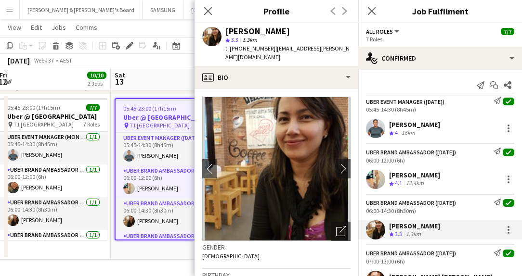
scroll to position [120, 0]
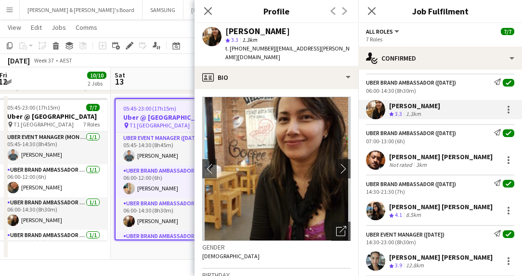
drag, startPoint x: 388, startPoint y: 157, endPoint x: 481, endPoint y: 159, distance: 93.0
click at [481, 159] on div "[PERSON_NAME] [PERSON_NAME] Not rated 3km" at bounding box center [440, 160] width 164 height 19
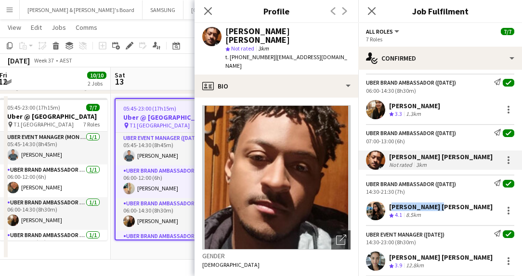
drag, startPoint x: 390, startPoint y: 205, endPoint x: 433, endPoint y: 208, distance: 43.9
click at [433, 208] on div "[PERSON_NAME] [PERSON_NAME]" at bounding box center [441, 207] width 104 height 9
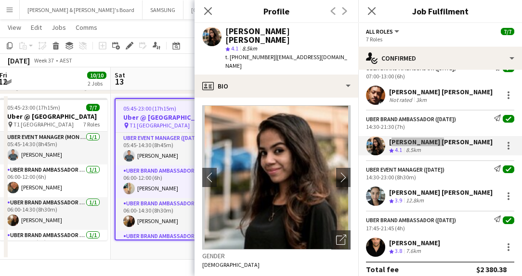
scroll to position [194, 0]
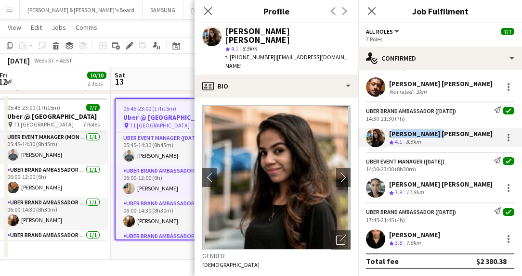
drag, startPoint x: 391, startPoint y: 183, endPoint x: 487, endPoint y: 189, distance: 97.0
click at [487, 189] on div "[PERSON_NAME] [PERSON_NAME] Crew rating 3.9 12.8km" at bounding box center [440, 188] width 164 height 19
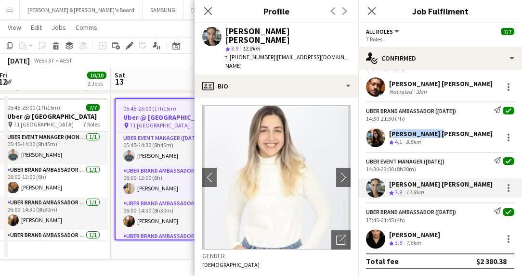
drag, startPoint x: 389, startPoint y: 233, endPoint x: 462, endPoint y: 235, distance: 72.7
click at [462, 235] on div "[PERSON_NAME] Crew rating 3.8 7.6km" at bounding box center [440, 239] width 164 height 19
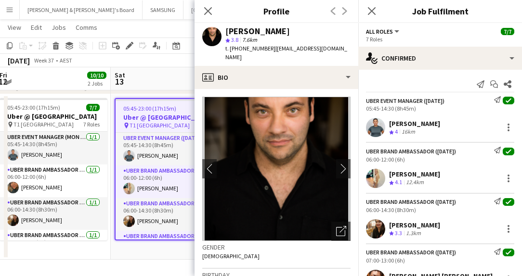
scroll to position [0, 0]
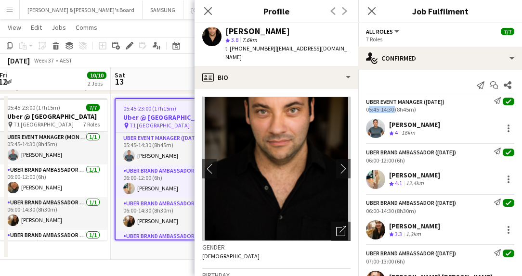
drag, startPoint x: 365, startPoint y: 107, endPoint x: 394, endPoint y: 110, distance: 29.5
click at [394, 110] on div "UBER Event Manager ([DATE]) Send notification check 05:45-14:30 (8h45m)" at bounding box center [440, 105] width 164 height 16
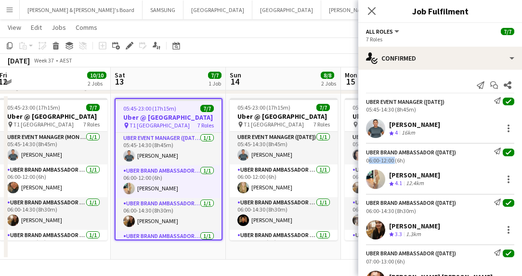
drag, startPoint x: 364, startPoint y: 160, endPoint x: 393, endPoint y: 162, distance: 29.5
click at [393, 162] on div "UBER Brand Ambassador ([DATE]) Send notification check 06:00-12:00 (6h)" at bounding box center [440, 156] width 164 height 16
drag, startPoint x: 373, startPoint y: 210, endPoint x: 392, endPoint y: 214, distance: 19.6
click at [392, 214] on div "UBER Brand Ambassador ([DATE]) Send notification check 06:00-14:30 (8h30m)" at bounding box center [440, 207] width 164 height 16
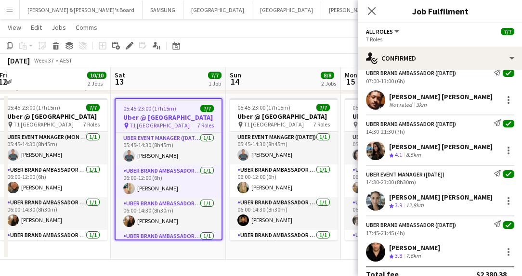
scroll to position [120, 0]
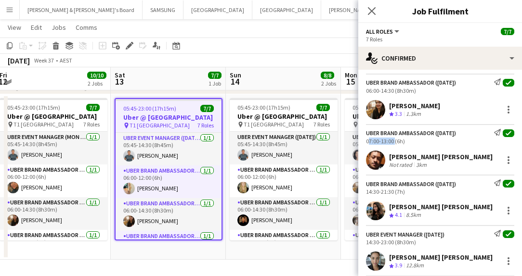
drag, startPoint x: 368, startPoint y: 139, endPoint x: 393, endPoint y: 142, distance: 25.7
click at [393, 142] on div "UBER Brand Ambassador ([DATE]) Send notification check 07:00-13:00 (6h)" at bounding box center [440, 137] width 164 height 16
drag, startPoint x: 369, startPoint y: 192, endPoint x: 393, endPoint y: 194, distance: 23.7
click at [393, 194] on div "UBER Brand Ambassador ([DATE]) Send notification check 14:30-21:30 (7h)" at bounding box center [440, 188] width 164 height 16
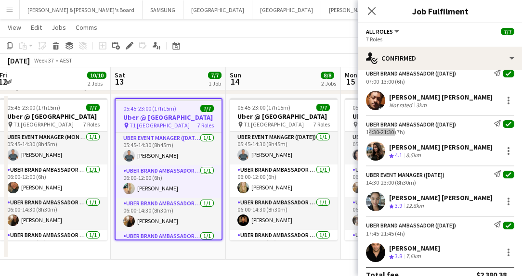
scroll to position [181, 0]
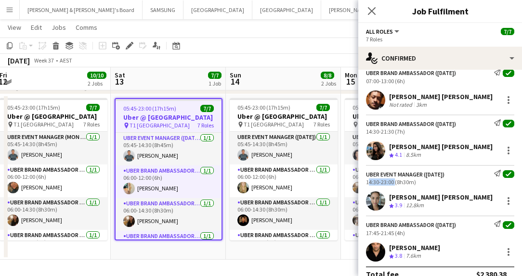
drag, startPoint x: 365, startPoint y: 182, endPoint x: 393, endPoint y: 182, distance: 27.9
click at [393, 182] on div "UBER Event Manager ([DATE]) Send notification check 14:30-23:00 (8h30m)" at bounding box center [440, 178] width 164 height 16
drag, startPoint x: 365, startPoint y: 235, endPoint x: 392, endPoint y: 234, distance: 27.0
click at [392, 234] on div "UBER Brand Ambassador ([DATE]) Send notification check 17:45-21:45 (4h)" at bounding box center [440, 229] width 164 height 16
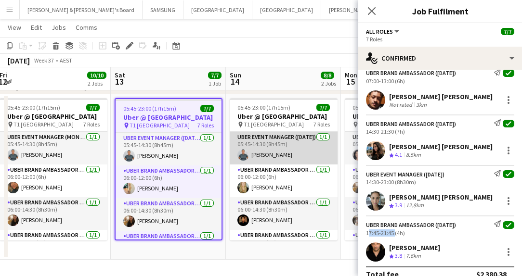
click at [275, 161] on app-card-role "UBER Event Manager ([DATE]) [DATE] 05:45-14:30 (8h45m) [PERSON_NAME]" at bounding box center [284, 148] width 108 height 33
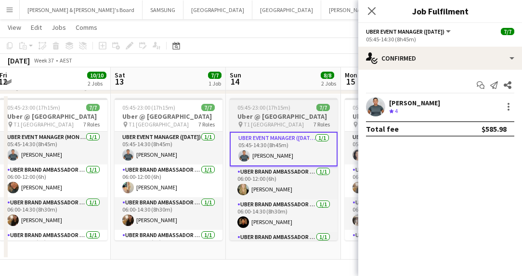
click at [258, 121] on h3 "Uber @ [GEOGRAPHIC_DATA]" at bounding box center [284, 116] width 108 height 9
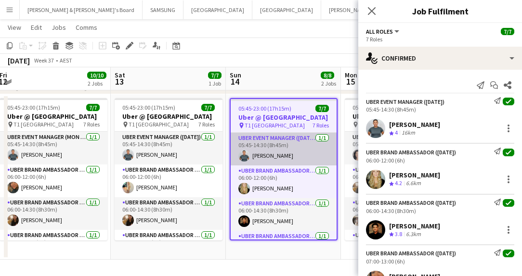
click at [274, 156] on app-card-role "UBER Event Manager ([DATE]) [DATE] 05:45-14:30 (8h45m) [PERSON_NAME]" at bounding box center [284, 149] width 106 height 33
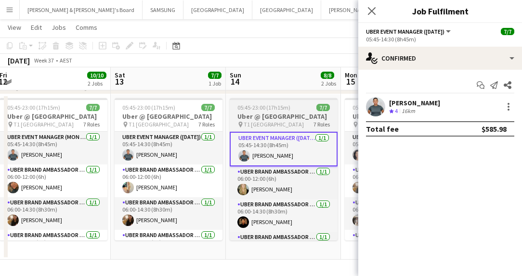
click at [288, 117] on h3 "Uber @ [GEOGRAPHIC_DATA]" at bounding box center [284, 116] width 108 height 9
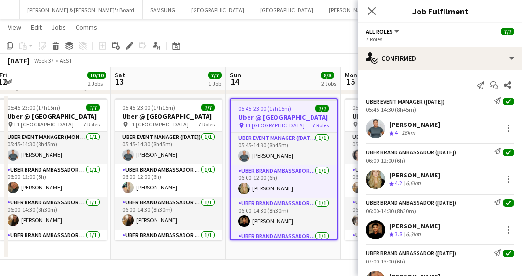
drag, startPoint x: 388, startPoint y: 126, endPoint x: 431, endPoint y: 126, distance: 42.9
click at [431, 126] on div "[PERSON_NAME] Crew rating 4 16km" at bounding box center [440, 128] width 164 height 19
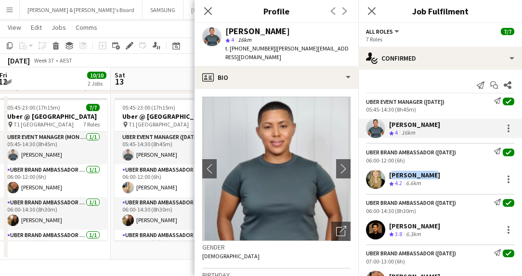
drag, startPoint x: 390, startPoint y: 175, endPoint x: 426, endPoint y: 175, distance: 36.1
click at [426, 175] on div "[PERSON_NAME]" at bounding box center [414, 175] width 51 height 9
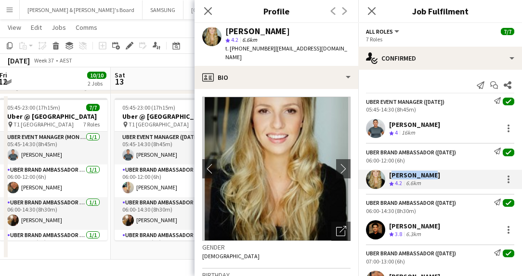
drag, startPoint x: 387, startPoint y: 222, endPoint x: 445, endPoint y: 225, distance: 58.3
click at [445, 225] on div "[PERSON_NAME] Crew rating 3.8 6.3km" at bounding box center [440, 230] width 164 height 19
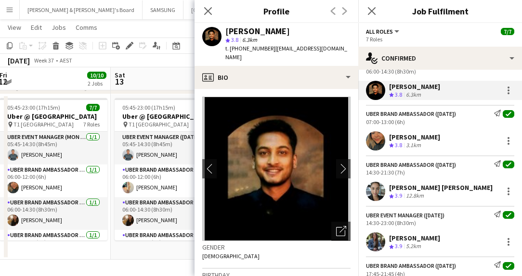
scroll to position [120, 0]
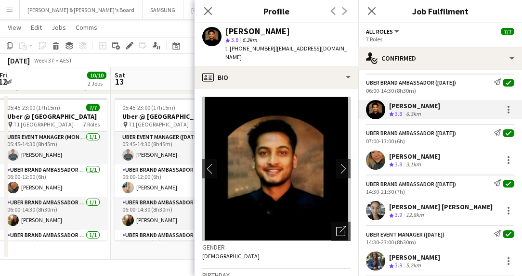
drag, startPoint x: 389, startPoint y: 155, endPoint x: 475, endPoint y: 157, distance: 85.8
click at [475, 157] on div "[PERSON_NAME] Crew rating 3.8 3.1km" at bounding box center [440, 160] width 164 height 19
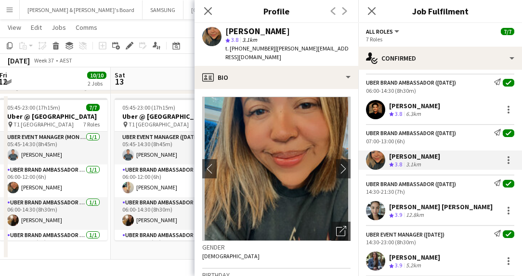
drag, startPoint x: 386, startPoint y: 202, endPoint x: 486, endPoint y: 207, distance: 100.3
click at [486, 207] on div "[PERSON_NAME] [PERSON_NAME] Crew rating 3.9 12.8km" at bounding box center [440, 210] width 164 height 19
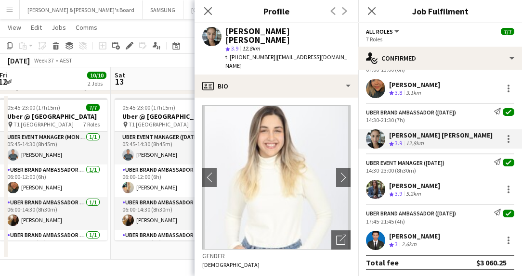
scroll to position [194, 0]
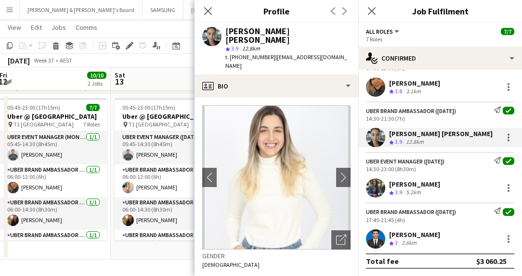
drag, startPoint x: 387, startPoint y: 182, endPoint x: 453, endPoint y: 182, distance: 65.5
click at [453, 182] on div "[PERSON_NAME] Crew rating 3.9 5.2km" at bounding box center [440, 188] width 164 height 19
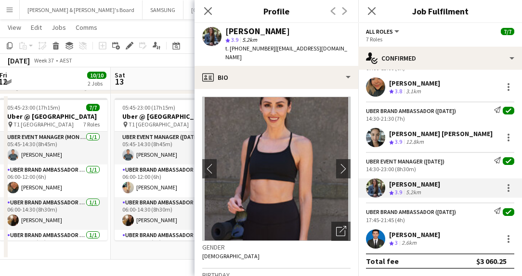
drag, startPoint x: 387, startPoint y: 230, endPoint x: 450, endPoint y: 235, distance: 63.3
click at [450, 235] on div "[PERSON_NAME] Crew rating 3 2.6km" at bounding box center [440, 239] width 164 height 19
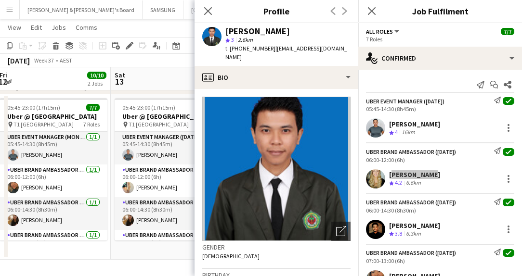
scroll to position [0, 0]
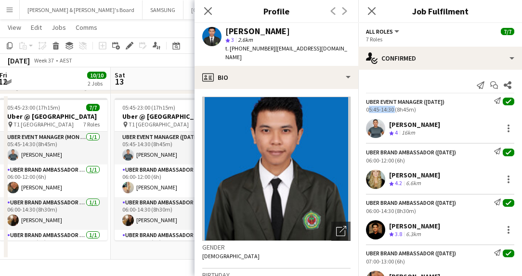
drag, startPoint x: 365, startPoint y: 112, endPoint x: 392, endPoint y: 110, distance: 28.0
click at [392, 110] on div "UBER Event Manager ([DATE]) Send notification check 05:45-14:30 (8h45m)" at bounding box center [440, 105] width 164 height 16
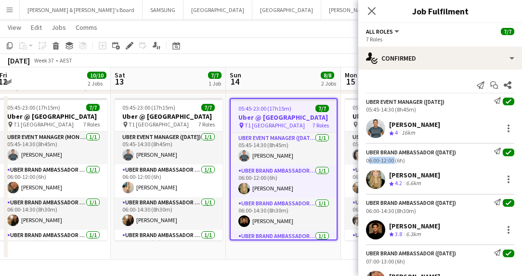
drag, startPoint x: 363, startPoint y: 160, endPoint x: 393, endPoint y: 160, distance: 30.3
click at [393, 160] on div "UBER Brand Ambassador ([DATE]) Send notification check 06:00-12:00 (6h)" at bounding box center [440, 156] width 164 height 16
drag, startPoint x: 365, startPoint y: 210, endPoint x: 394, endPoint y: 212, distance: 28.5
click at [394, 212] on div "UBER Brand Ambassador ([DATE]) Send notification check 06:00-14:30 (8h30m)" at bounding box center [440, 207] width 164 height 16
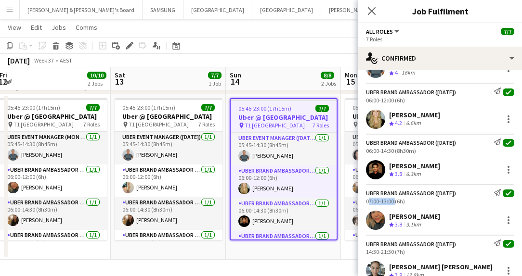
drag, startPoint x: 365, startPoint y: 203, endPoint x: 393, endPoint y: 204, distance: 27.5
click at [393, 204] on div "UBER Brand Ambassador ([DATE]) Send notification check 07:00-13:00 (6h)" at bounding box center [440, 197] width 164 height 16
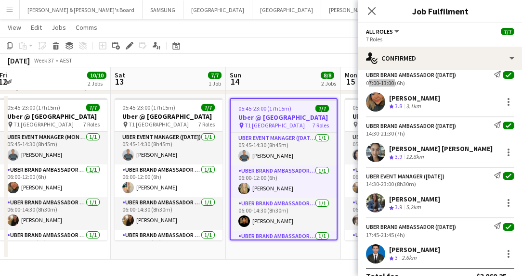
scroll to position [181, 0]
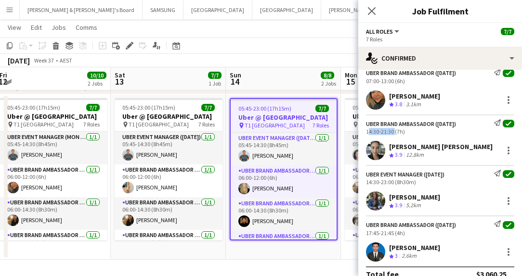
drag, startPoint x: 365, startPoint y: 131, endPoint x: 393, endPoint y: 134, distance: 28.1
click at [393, 134] on div "UBER Brand Ambassador ([DATE]) Send notification check 14:30-21:30 (7h)" at bounding box center [440, 127] width 164 height 16
drag, startPoint x: 365, startPoint y: 182, endPoint x: 393, endPoint y: 182, distance: 28.9
click at [393, 182] on div "UBER Event Manager ([DATE]) Send notification check 14:30-23:00 (8h30m)" at bounding box center [440, 178] width 164 height 16
drag, startPoint x: 364, startPoint y: 231, endPoint x: 395, endPoint y: 234, distance: 31.4
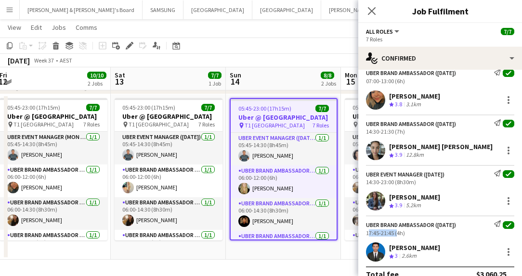
click at [395, 234] on div "UBER Brand Ambassador ([DATE]) Send notification check 17:45-21:45 (4h)" at bounding box center [440, 229] width 164 height 16
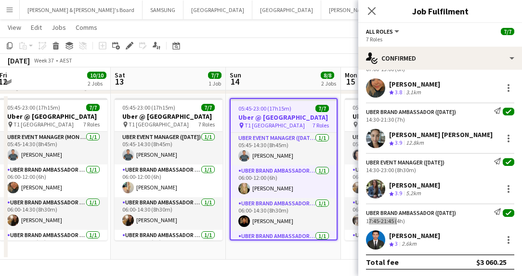
scroll to position [194, 0]
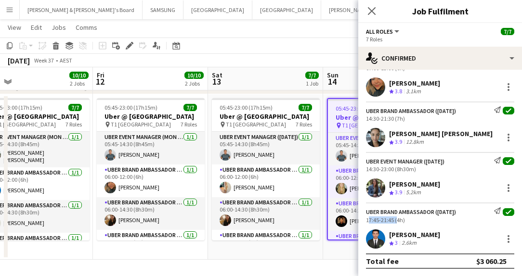
drag, startPoint x: 131, startPoint y: 177, endPoint x: 271, endPoint y: 180, distance: 140.6
click at [271, 180] on app-calendar-viewport "Tue 9 9/9 2 Jobs Wed 10 10/10 2 Jobs Thu 11 10/10 2 Jobs Fri 12 10/10 2 Jobs Sa…" at bounding box center [261, 52] width 522 height 416
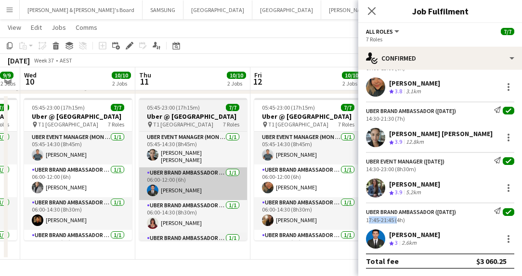
drag, startPoint x: 77, startPoint y: 178, endPoint x: 202, endPoint y: 180, distance: 125.2
click at [192, 182] on app-calendar-viewport "Mon 8 9/9 2 Jobs Tue 9 9/9 2 Jobs Wed 10 10/10 2 Jobs Thu 11 10/10 2 Jobs Fri 1…" at bounding box center [261, 52] width 522 height 416
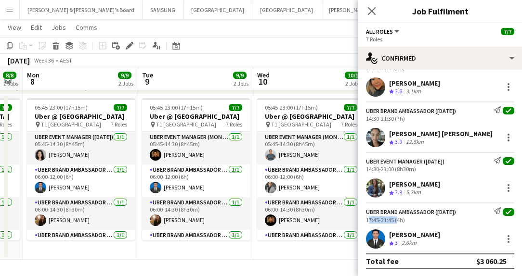
drag, startPoint x: 101, startPoint y: 176, endPoint x: 302, endPoint y: 184, distance: 201.5
click at [302, 184] on app-calendar-viewport "Sat 6 7/7 1 Job Sun 7 8/8 2 Jobs Mon 8 9/9 2 Jobs Tue 9 9/9 2 Jobs Wed 10 10/10…" at bounding box center [261, 52] width 522 height 416
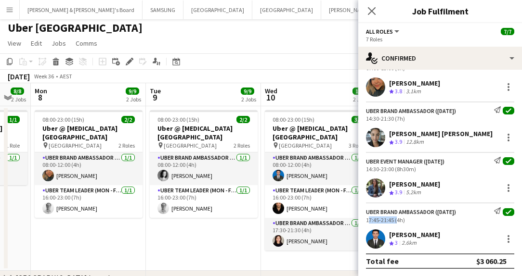
scroll to position [0, 0]
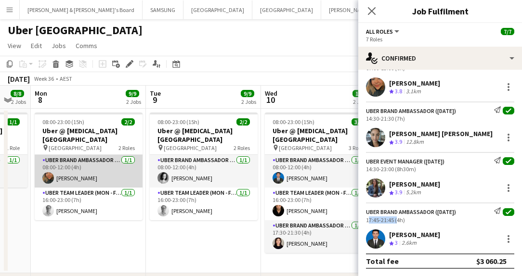
click at [81, 172] on app-card-role "UBER Brand Ambassador (Mon - Fri) [DATE] 08:00-12:00 (4h) [PERSON_NAME]" at bounding box center [89, 171] width 108 height 33
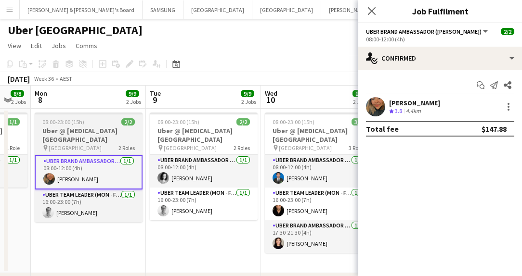
click at [76, 129] on h3 "Uber @ [MEDICAL_DATA][GEOGRAPHIC_DATA]" at bounding box center [89, 135] width 108 height 17
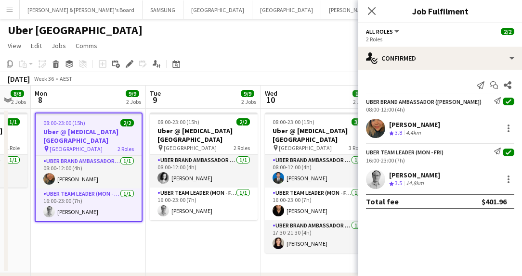
drag, startPoint x: 389, startPoint y: 121, endPoint x: 480, endPoint y: 125, distance: 91.6
click at [480, 125] on div "[PERSON_NAME] Crew rating 3.8 4.4km" at bounding box center [440, 128] width 164 height 19
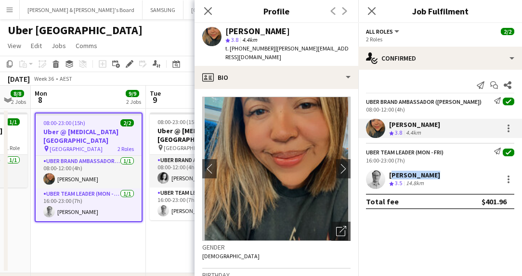
drag, startPoint x: 388, startPoint y: 173, endPoint x: 434, endPoint y: 176, distance: 46.8
click at [434, 176] on div "[PERSON_NAME] Crew rating 3.5 14.8km" at bounding box center [440, 179] width 164 height 19
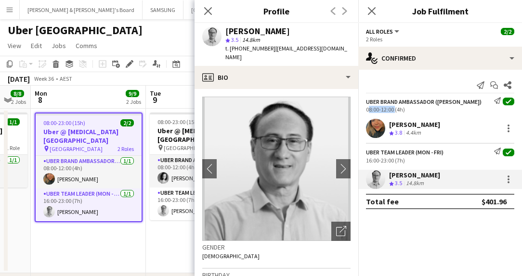
drag, startPoint x: 373, startPoint y: 111, endPoint x: 393, endPoint y: 108, distance: 20.4
click at [393, 108] on div "UBER Brand Ambassador ([PERSON_NAME]) Send notification check 08:00-12:00 (4h)" at bounding box center [440, 105] width 164 height 16
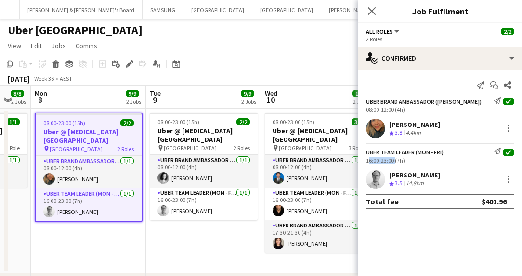
drag, startPoint x: 364, startPoint y: 158, endPoint x: 393, endPoint y: 160, distance: 29.4
click at [393, 160] on div "Uber Team Leader (Mon - Fri) Send notification check 16:00-23:00 (7h)" at bounding box center [440, 156] width 164 height 16
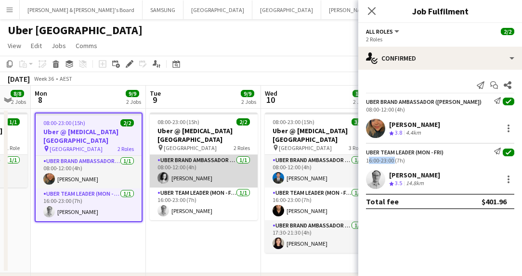
click at [175, 170] on app-card-role "UBER Brand Ambassador (Mon - Fri) [DATE] 08:00-12:00 (4h) [PERSON_NAME]" at bounding box center [204, 171] width 108 height 33
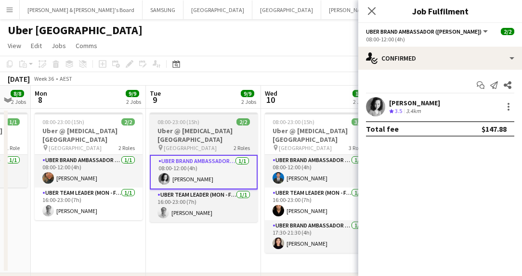
click at [188, 137] on h3 "Uber @ [MEDICAL_DATA][GEOGRAPHIC_DATA]" at bounding box center [204, 135] width 108 height 17
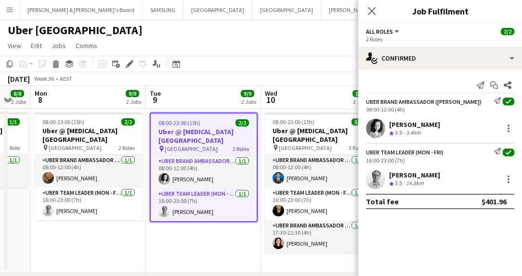
drag, startPoint x: 390, startPoint y: 125, endPoint x: 461, endPoint y: 125, distance: 71.3
click at [461, 125] on div "[PERSON_NAME] Crew rating 3.5 3.4km" at bounding box center [440, 128] width 164 height 19
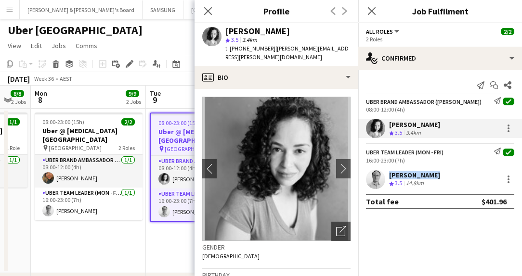
drag, startPoint x: 386, startPoint y: 173, endPoint x: 439, endPoint y: 175, distance: 52.5
click at [439, 175] on div "[PERSON_NAME] Crew rating 3.5 14.8km" at bounding box center [440, 179] width 164 height 19
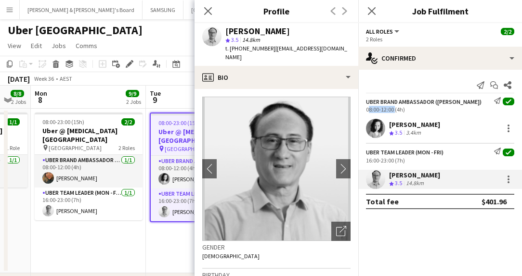
drag, startPoint x: 363, startPoint y: 108, endPoint x: 392, endPoint y: 109, distance: 29.9
click at [392, 109] on div "UBER Brand Ambassador ([PERSON_NAME]) Send notification check 08:00-12:00 (4h)" at bounding box center [440, 105] width 164 height 16
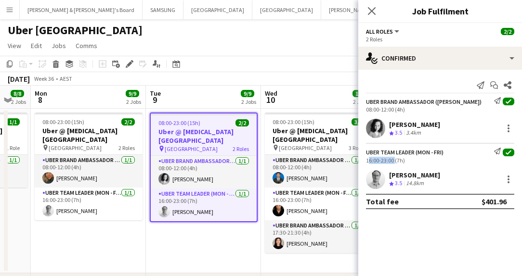
drag, startPoint x: 365, startPoint y: 160, endPoint x: 393, endPoint y: 161, distance: 27.9
click at [393, 161] on div "Uber Team Leader (Mon - Fri) Send notification check 16:00-23:00 (7h)" at bounding box center [440, 156] width 164 height 16
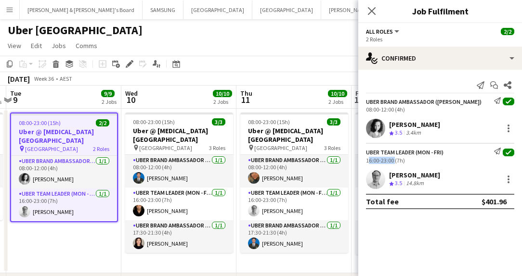
scroll to position [0, 339]
drag, startPoint x: 247, startPoint y: 170, endPoint x: 106, endPoint y: 176, distance: 140.3
click at [106, 176] on app-calendar-viewport "Sat 6 7/7 1 Job Sun 7 8/8 2 Jobs Mon 8 9/9 2 Jobs Tue 9 9/9 2 Jobs Wed 10 10/10…" at bounding box center [261, 270] width 522 height 369
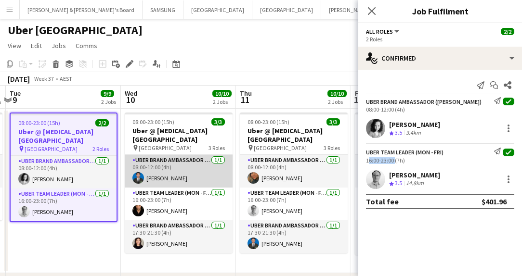
click at [147, 176] on app-card-role "UBER Brand Ambassador (Mon - Fri) [DATE] 08:00-12:00 (4h) [PERSON_NAME]" at bounding box center [179, 171] width 108 height 33
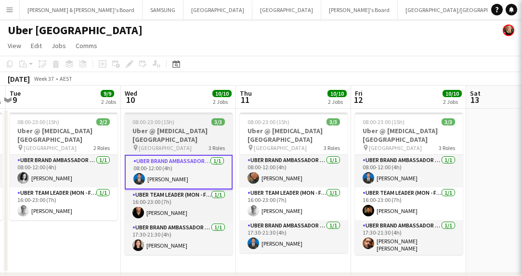
click at [157, 146] on span "[GEOGRAPHIC_DATA]" at bounding box center [165, 147] width 53 height 7
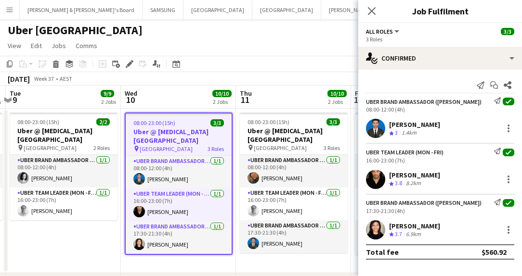
drag, startPoint x: 390, startPoint y: 125, endPoint x: 440, endPoint y: 126, distance: 50.1
click at [440, 126] on div "[PERSON_NAME]" at bounding box center [414, 124] width 51 height 9
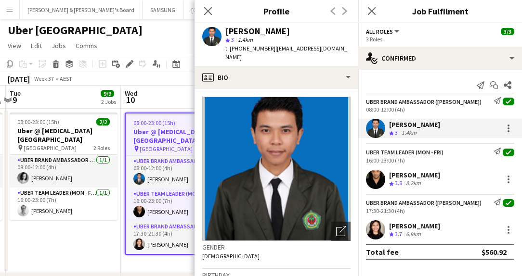
drag, startPoint x: 388, startPoint y: 175, endPoint x: 465, endPoint y: 177, distance: 77.1
click at [465, 177] on div "[PERSON_NAME] Crew rating 3.8 8.2km" at bounding box center [440, 179] width 164 height 19
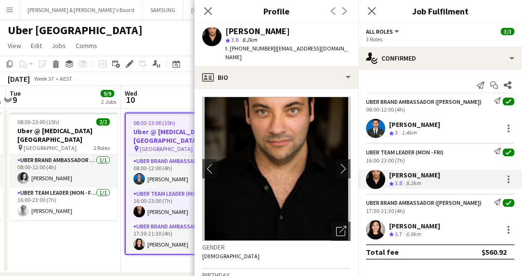
drag, startPoint x: 388, startPoint y: 224, endPoint x: 458, endPoint y: 224, distance: 69.8
click at [458, 224] on div "[PERSON_NAME] Crew rating 3.7 6.9km" at bounding box center [440, 230] width 164 height 19
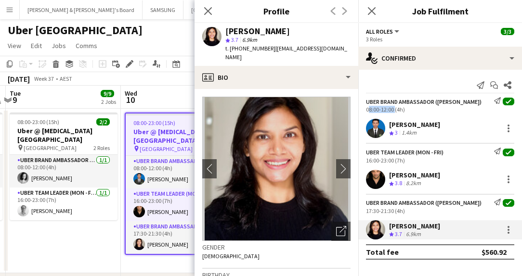
drag, startPoint x: 365, startPoint y: 109, endPoint x: 393, endPoint y: 109, distance: 28.4
click at [393, 109] on div "UBER Brand Ambassador ([PERSON_NAME]) Send notification check 08:00-12:00 (4h)" at bounding box center [440, 105] width 164 height 16
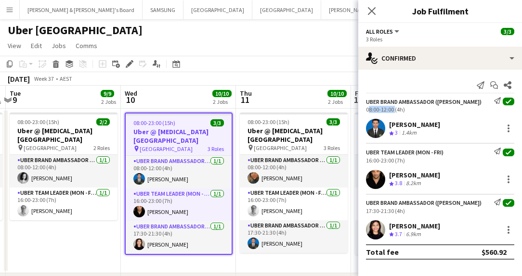
scroll to position [0, 339]
drag, startPoint x: 357, startPoint y: 162, endPoint x: 362, endPoint y: 161, distance: 4.9
click at [362, 161] on body "Menu Boards Boards Boards All jobs Status Workforce Workforce My Workforce Recr…" at bounding box center [261, 235] width 522 height 471
drag, startPoint x: 366, startPoint y: 159, endPoint x: 393, endPoint y: 159, distance: 27.4
click at [393, 159] on div "16:00-23:00 (7h)" at bounding box center [440, 160] width 148 height 7
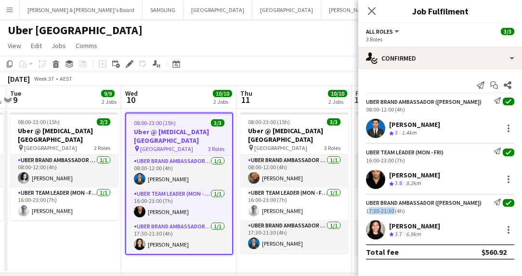
drag, startPoint x: 363, startPoint y: 209, endPoint x: 394, endPoint y: 211, distance: 30.9
click at [394, 211] on div "UBER Brand Ambassador ([PERSON_NAME]) Send notification check 17:30-21:30 (4h)" at bounding box center [440, 207] width 164 height 16
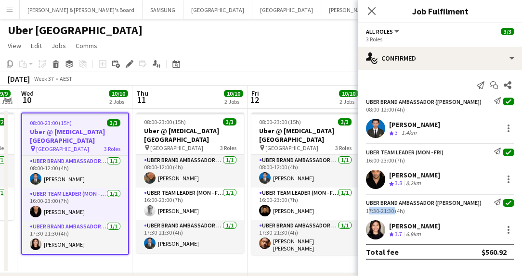
drag, startPoint x: 251, startPoint y: 175, endPoint x: 146, endPoint y: 172, distance: 104.6
click at [146, 172] on app-calendar-viewport "Sun 7 8/8 2 Jobs Mon 8 9/9 2 Jobs Tue 9 9/9 2 Jobs Wed 10 10/10 2 Jobs Thu 11 1…" at bounding box center [261, 270] width 522 height 369
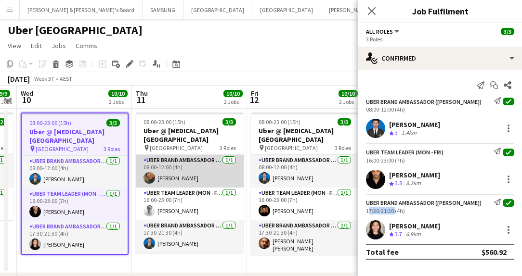
click at [160, 167] on app-card-role "UBER Brand Ambassador (Mon - Fri) [DATE] 08:00-12:00 (4h) [PERSON_NAME]" at bounding box center [190, 171] width 108 height 33
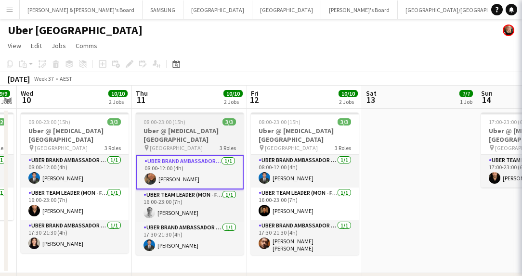
click at [167, 140] on h3 "Uber @ [MEDICAL_DATA][GEOGRAPHIC_DATA]" at bounding box center [190, 135] width 108 height 17
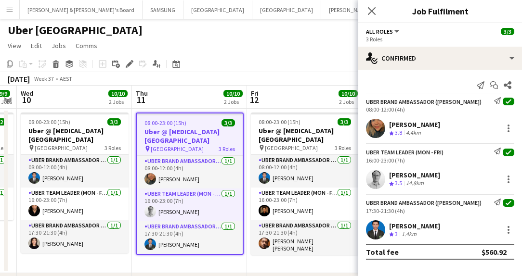
drag, startPoint x: 390, startPoint y: 123, endPoint x: 480, endPoint y: 128, distance: 90.2
click at [480, 128] on div "[PERSON_NAME] Crew rating 3.8 4.4km" at bounding box center [440, 128] width 164 height 19
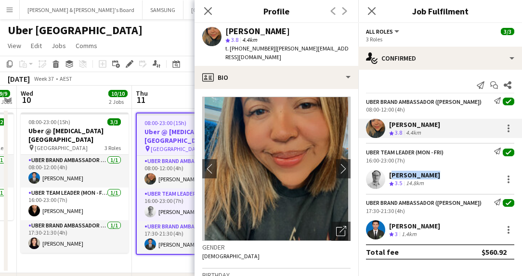
drag, startPoint x: 388, startPoint y: 173, endPoint x: 431, endPoint y: 174, distance: 42.4
click at [431, 174] on div "[PERSON_NAME] Crew rating 3.5 14.8km" at bounding box center [440, 179] width 164 height 19
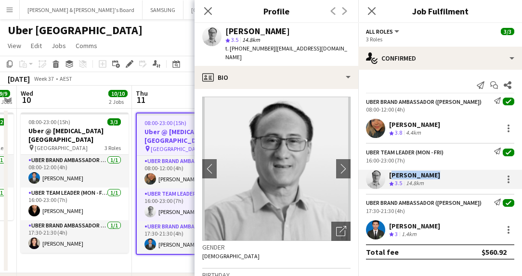
drag, startPoint x: 389, startPoint y: 227, endPoint x: 440, endPoint y: 227, distance: 50.6
click at [440, 227] on div "[PERSON_NAME]" at bounding box center [414, 226] width 51 height 9
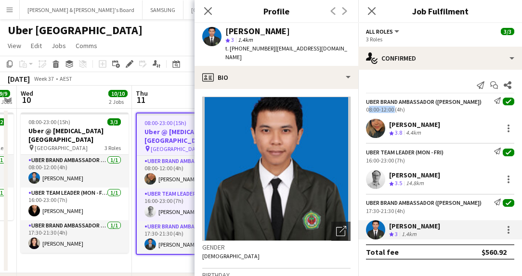
drag, startPoint x: 365, startPoint y: 110, endPoint x: 392, endPoint y: 107, distance: 28.1
click at [392, 107] on div "UBER Brand Ambassador ([PERSON_NAME]) Send notification check 08:00-12:00 (4h)" at bounding box center [440, 105] width 164 height 16
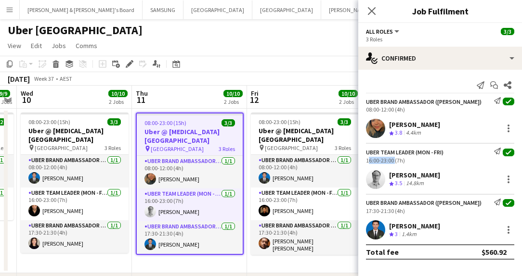
drag, startPoint x: 365, startPoint y: 160, endPoint x: 393, endPoint y: 161, distance: 28.4
click at [393, 161] on div "Uber Team Leader (Mon - Fri) Send notification check 16:00-23:00 (7h)" at bounding box center [440, 156] width 164 height 16
drag, startPoint x: 364, startPoint y: 211, endPoint x: 392, endPoint y: 211, distance: 28.4
click at [392, 211] on div "UBER Brand Ambassador ([PERSON_NAME]) Send notification check 17:30-21:30 (4h)" at bounding box center [440, 207] width 164 height 16
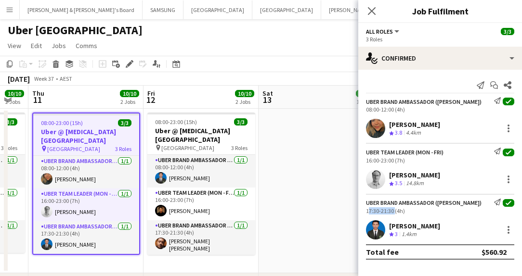
scroll to position [0, 341]
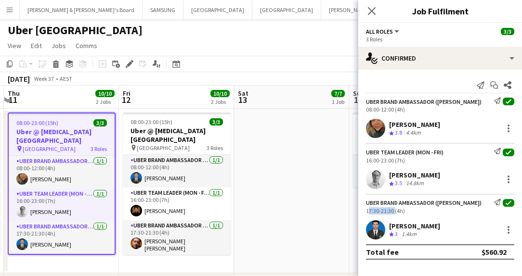
drag, startPoint x: 321, startPoint y: 169, endPoint x: 193, endPoint y: 166, distance: 128.1
click at [193, 166] on app-calendar-viewport "Mon 8 9/9 2 Jobs Tue 9 9/9 2 Jobs Wed 10 10/10 2 Jobs Thu 11 10/10 2 Jobs Fri 1…" at bounding box center [261, 270] width 522 height 369
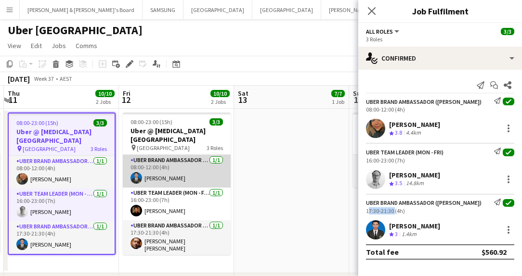
click at [168, 171] on app-card-role "UBER Brand Ambassador (Mon - Fri) [DATE] 08:00-12:00 (4h) [PERSON_NAME]" at bounding box center [177, 171] width 108 height 33
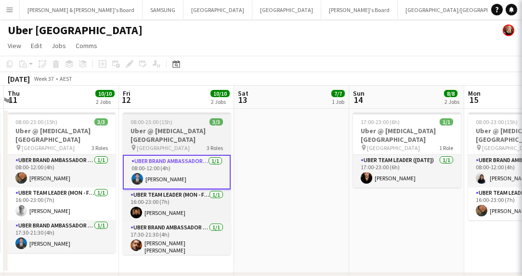
click at [180, 141] on h3 "Uber @ [MEDICAL_DATA][GEOGRAPHIC_DATA]" at bounding box center [177, 135] width 108 height 17
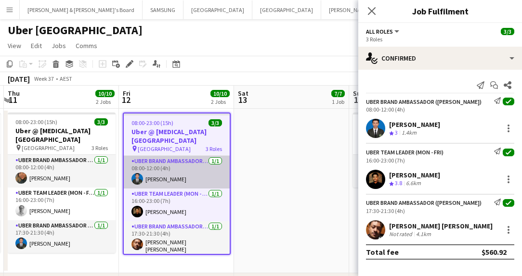
click at [170, 171] on app-card-role "UBER Brand Ambassador (Mon - Fri) [DATE] 08:00-12:00 (4h) [PERSON_NAME]" at bounding box center [177, 172] width 106 height 33
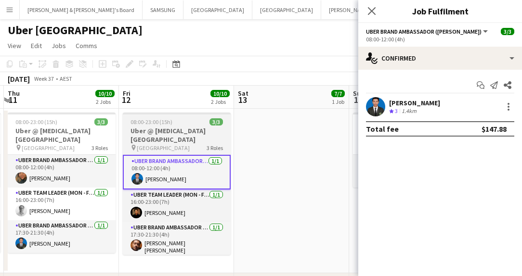
click at [169, 142] on h3 "Uber @ [MEDICAL_DATA][GEOGRAPHIC_DATA]" at bounding box center [177, 135] width 108 height 17
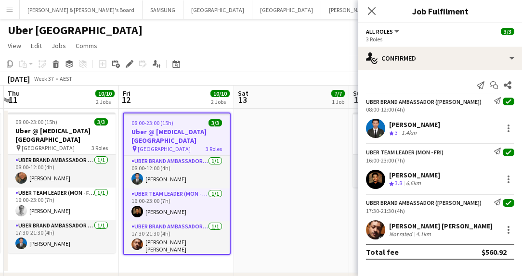
drag, startPoint x: 389, startPoint y: 121, endPoint x: 442, endPoint y: 127, distance: 53.7
click at [442, 127] on div "[PERSON_NAME] Crew rating 3 1.4km" at bounding box center [440, 128] width 164 height 19
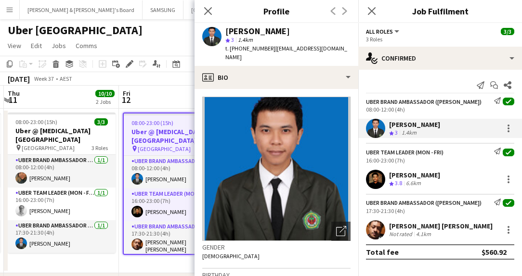
drag, startPoint x: 387, startPoint y: 174, endPoint x: 445, endPoint y: 177, distance: 58.3
click at [445, 177] on div "[PERSON_NAME] Crew rating 3.8 6.6km" at bounding box center [440, 179] width 164 height 19
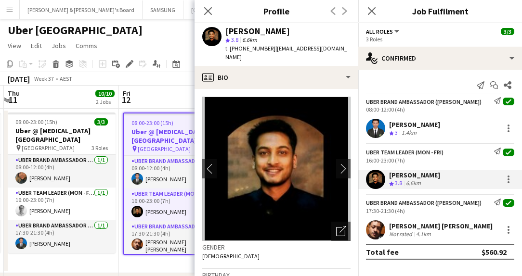
drag, startPoint x: 388, startPoint y: 225, endPoint x: 475, endPoint y: 226, distance: 87.2
click at [475, 226] on div "[PERSON_NAME] [PERSON_NAME] Not rated 4.1km" at bounding box center [440, 230] width 164 height 19
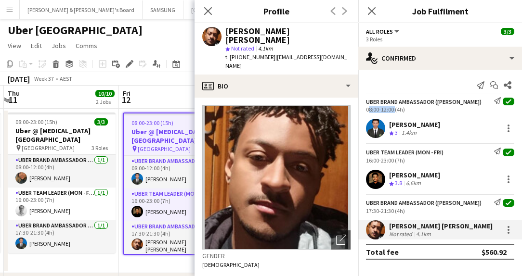
drag, startPoint x: 366, startPoint y: 110, endPoint x: 393, endPoint y: 111, distance: 27.5
click at [393, 111] on div "08:00-12:00 (4h)" at bounding box center [440, 109] width 148 height 7
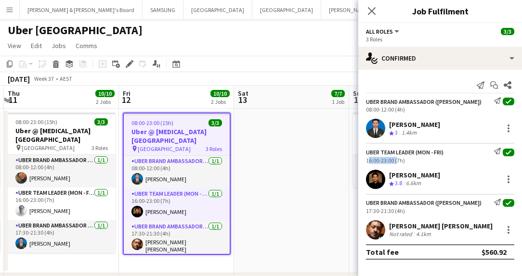
drag, startPoint x: 364, startPoint y: 162, endPoint x: 394, endPoint y: 163, distance: 30.3
click at [394, 163] on div "Uber Team Leader (Mon - Fri) Send notification check 16:00-23:00 (7h)" at bounding box center [440, 156] width 164 height 16
drag, startPoint x: 365, startPoint y: 212, endPoint x: 392, endPoint y: 211, distance: 28.0
click at [392, 211] on div "UBER Brand Ambassador ([PERSON_NAME]) Send notification check 17:30-21:30 (4h)" at bounding box center [440, 207] width 164 height 16
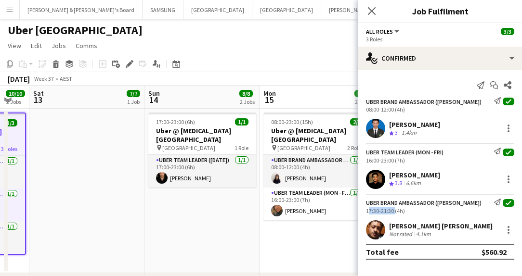
scroll to position [0, 328]
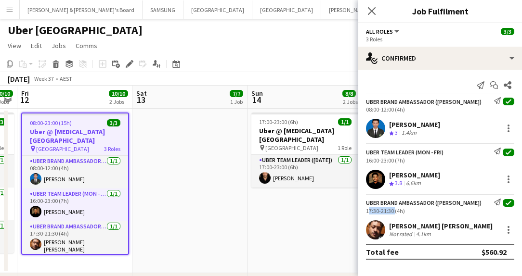
drag, startPoint x: 260, startPoint y: 191, endPoint x: 43, endPoint y: 187, distance: 216.7
click at [43, 187] on app-calendar-viewport "Tue 9 9/9 2 Jobs Wed 10 10/10 2 Jobs Thu 11 10/10 2 Jobs Fri 12 10/10 2 Jobs Sa…" at bounding box center [261, 270] width 522 height 369
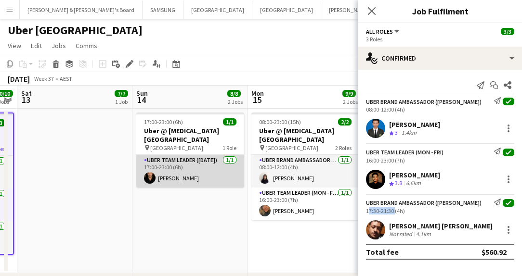
click at [183, 168] on app-card-role "Uber Team Leader ([DATE]) [DATE] 17:00-23:00 (6h) [PERSON_NAME]" at bounding box center [190, 171] width 108 height 33
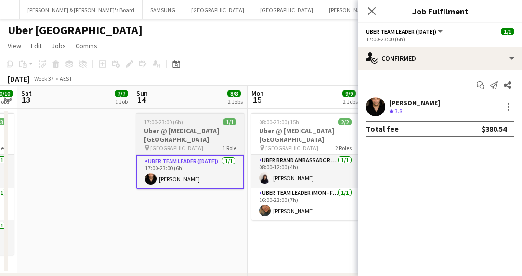
click at [183, 145] on span "[GEOGRAPHIC_DATA]" at bounding box center [176, 147] width 53 height 7
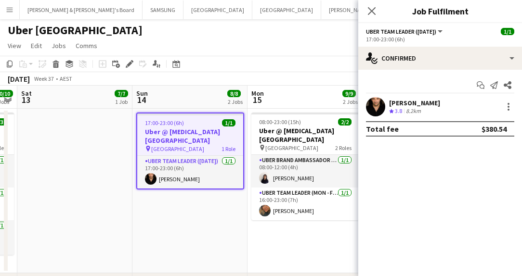
click at [162, 133] on h3 "Uber @ [MEDICAL_DATA][GEOGRAPHIC_DATA]" at bounding box center [190, 136] width 106 height 17
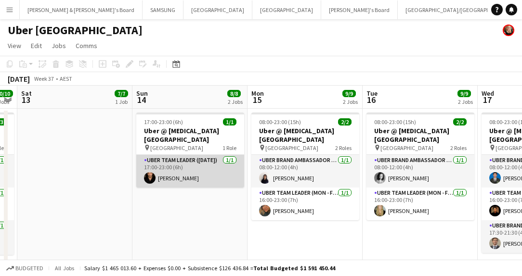
click at [164, 169] on app-card-role "Uber Team Leader ([DATE]) [DATE] 17:00-23:00 (6h) [PERSON_NAME]" at bounding box center [190, 171] width 108 height 33
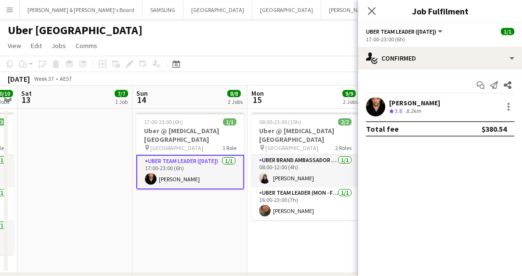
drag, startPoint x: 389, startPoint y: 102, endPoint x: 470, endPoint y: 107, distance: 82.0
click at [470, 107] on div "[PERSON_NAME] Crew rating 3.8 8.2km" at bounding box center [440, 106] width 164 height 19
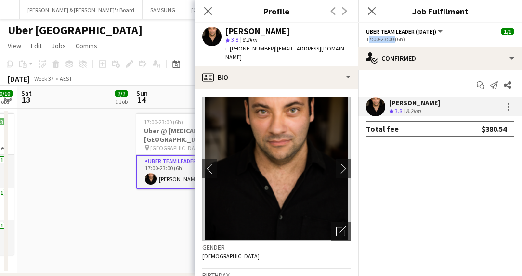
drag, startPoint x: 366, startPoint y: 39, endPoint x: 394, endPoint y: 38, distance: 27.9
click at [394, 38] on div "17:00-23:00 (6h)" at bounding box center [440, 39] width 148 height 7
